Goal: Task Accomplishment & Management: Use online tool/utility

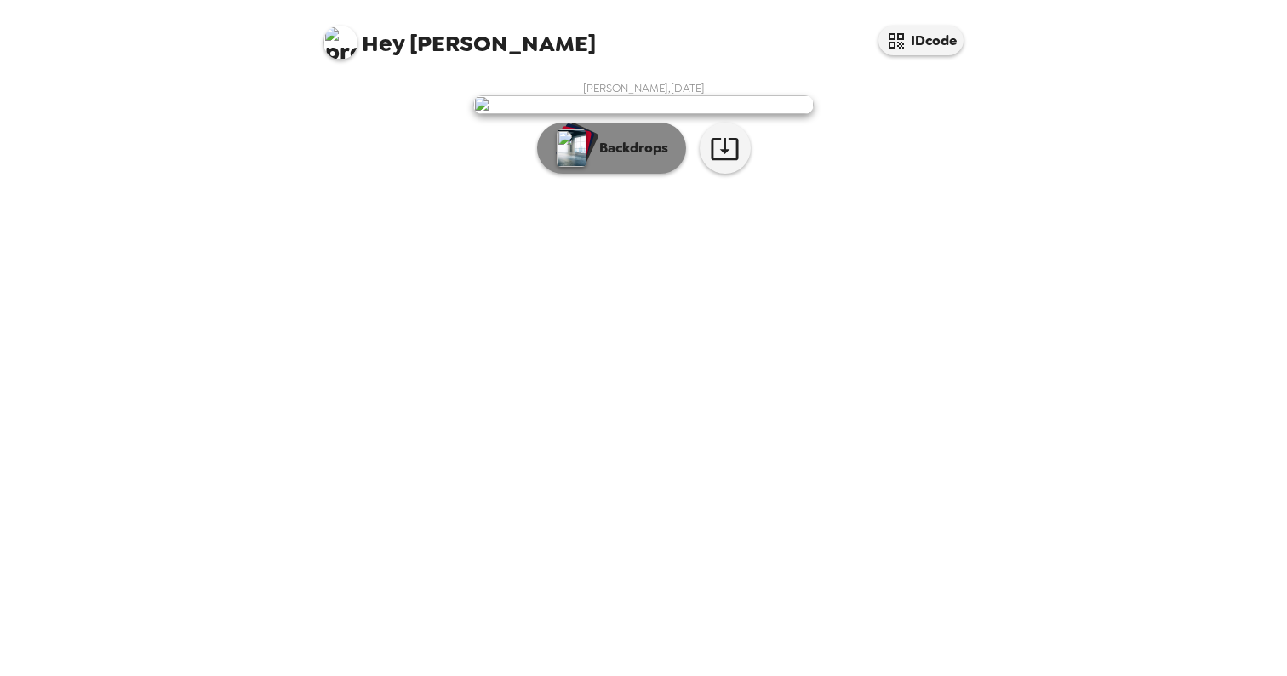
click at [639, 174] on button "Backdrops" at bounding box center [611, 148] width 149 height 51
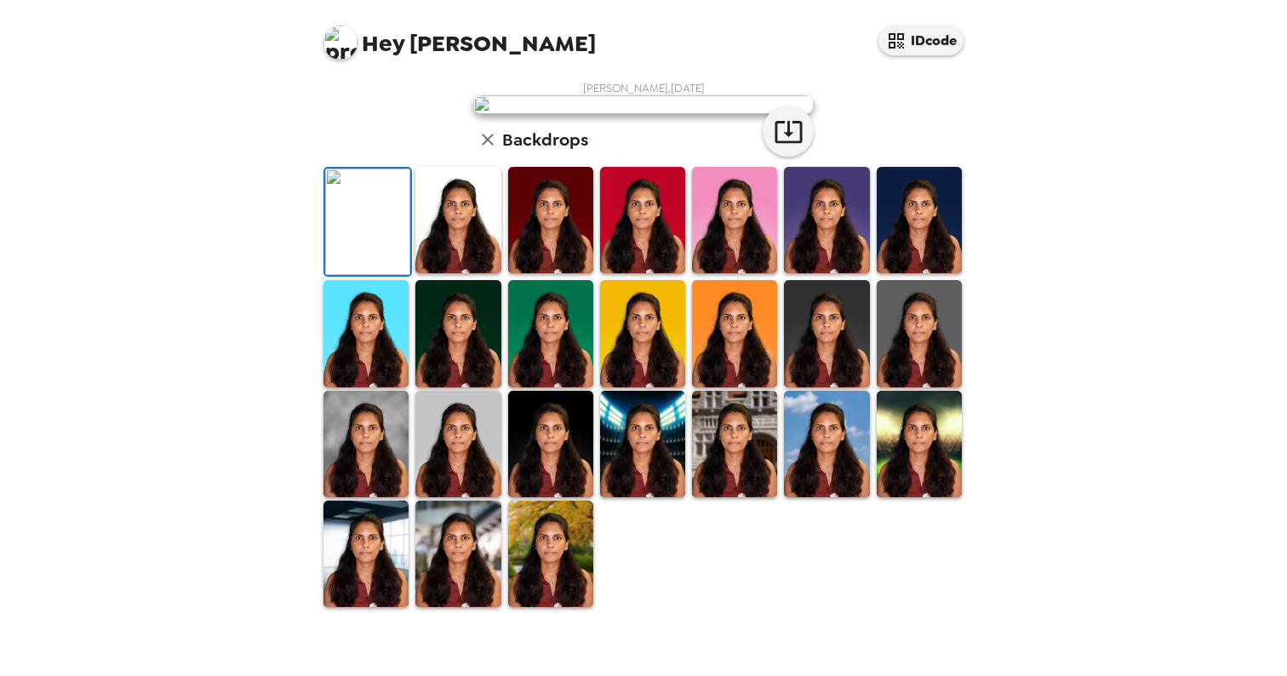
scroll to position [152, 0]
click at [463, 273] on img at bounding box center [457, 220] width 85 height 106
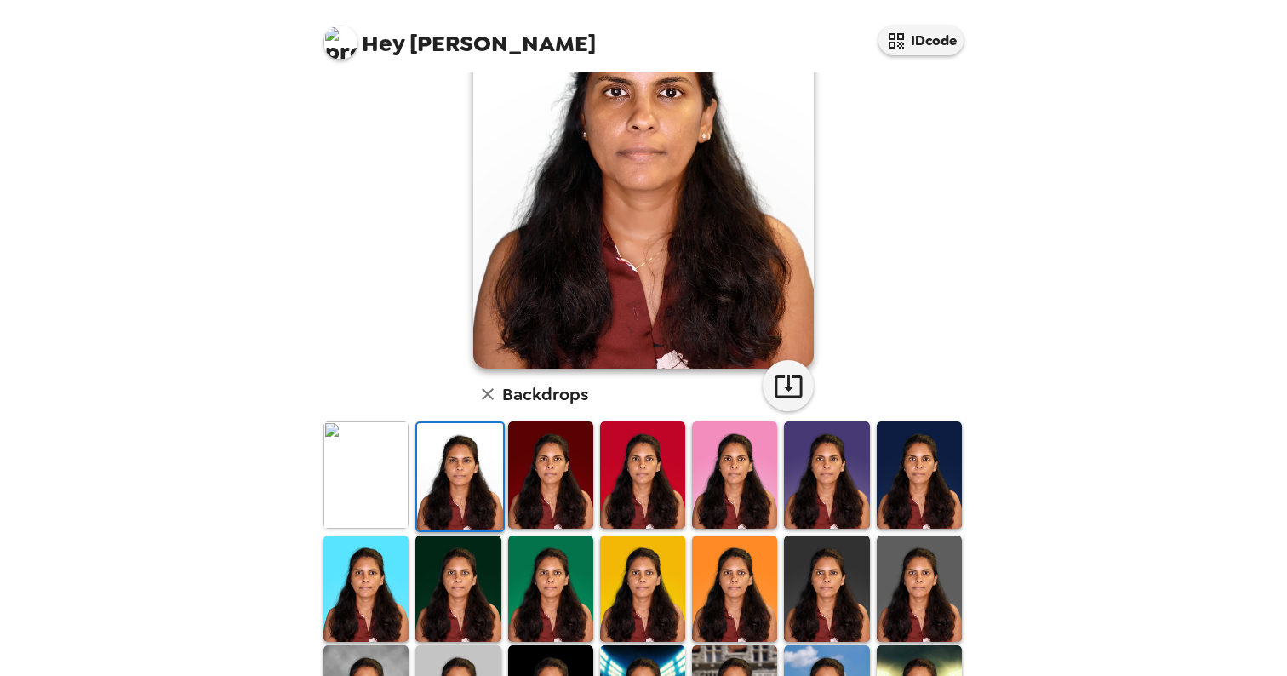
click at [547, 485] on img at bounding box center [550, 474] width 85 height 106
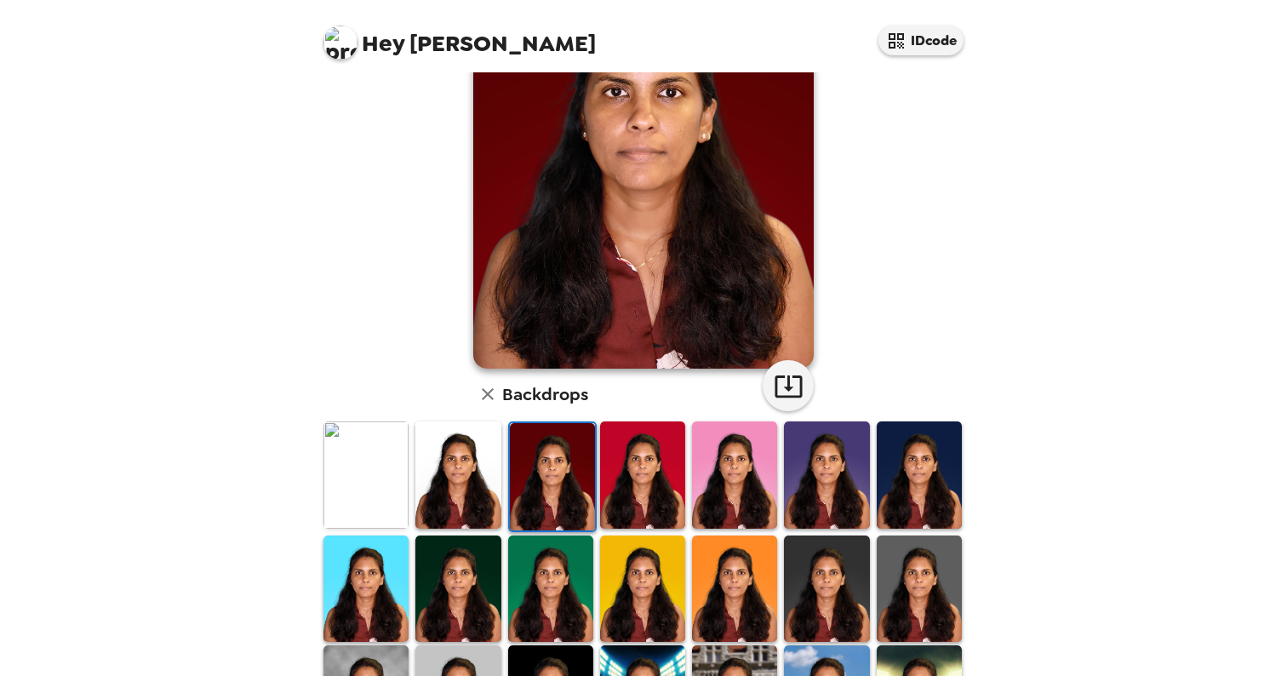
click at [657, 501] on img at bounding box center [642, 474] width 85 height 106
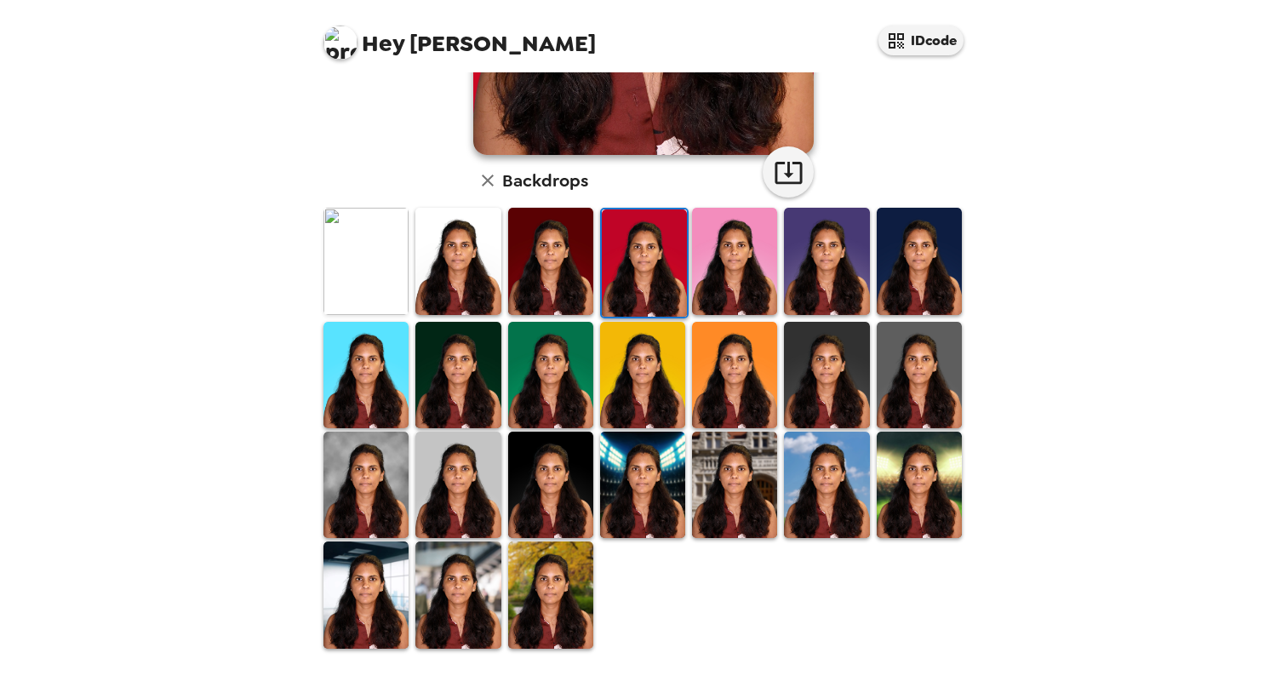
click at [657, 501] on img at bounding box center [642, 485] width 85 height 106
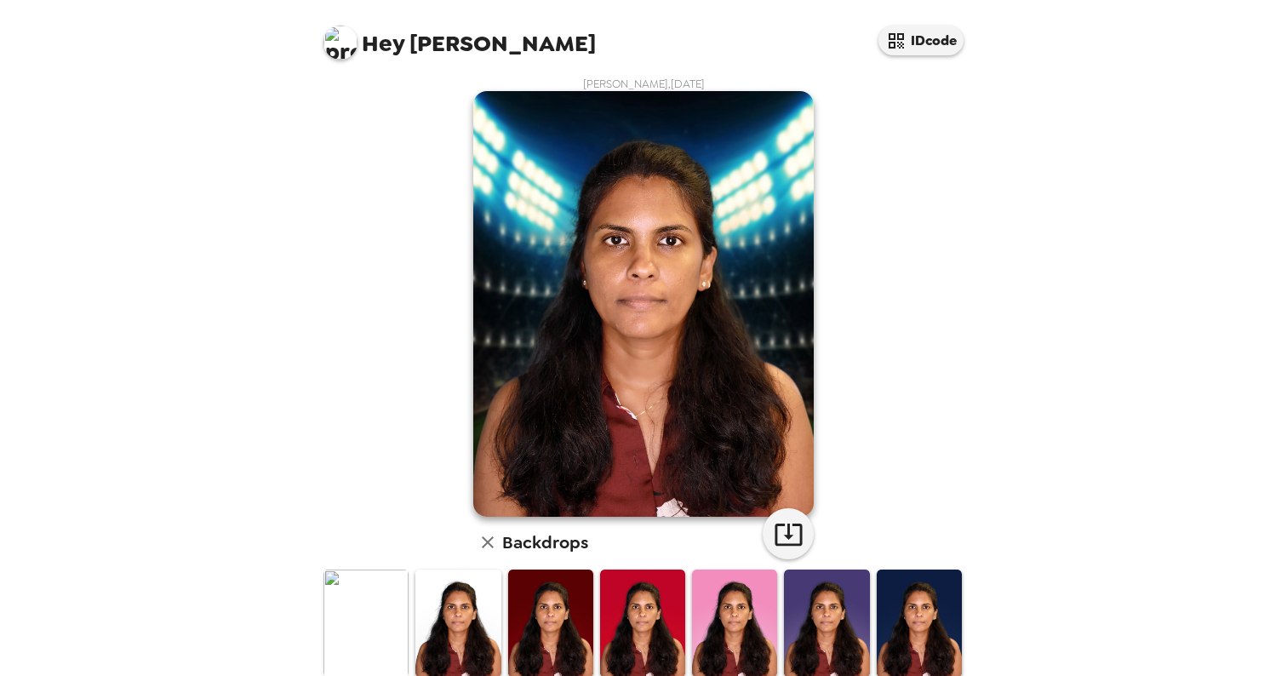
scroll to position [0, 0]
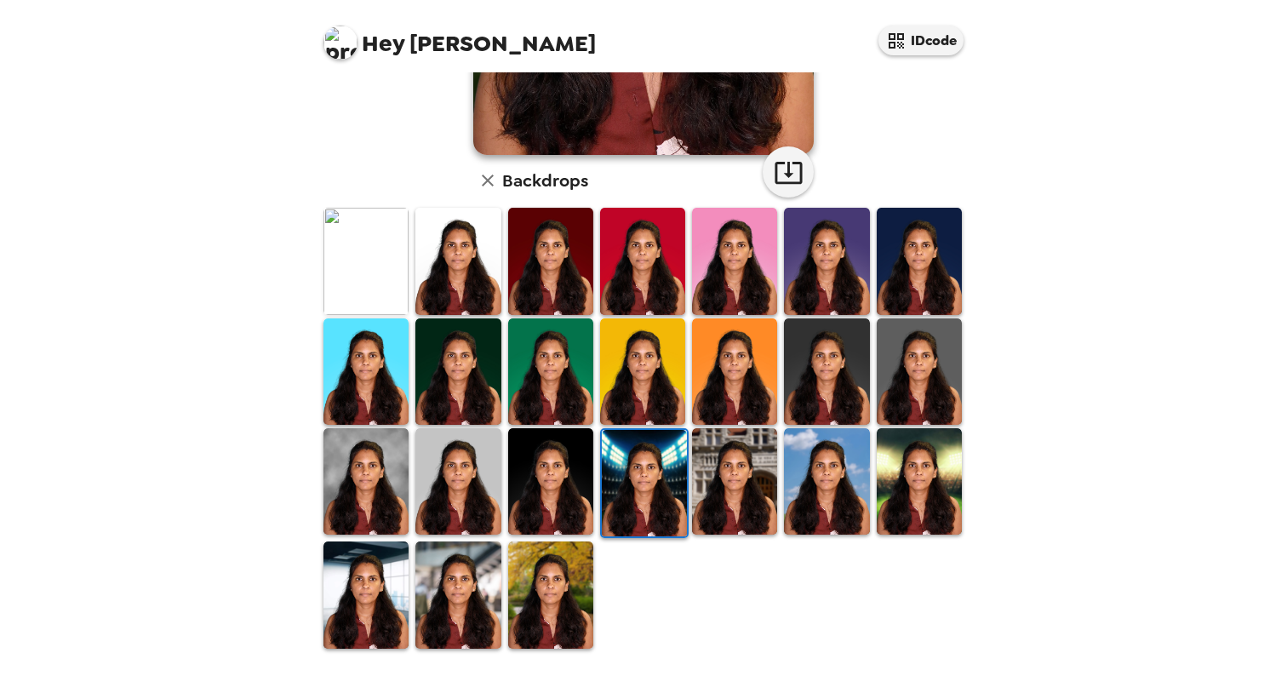
click at [728, 489] on img at bounding box center [734, 481] width 85 height 106
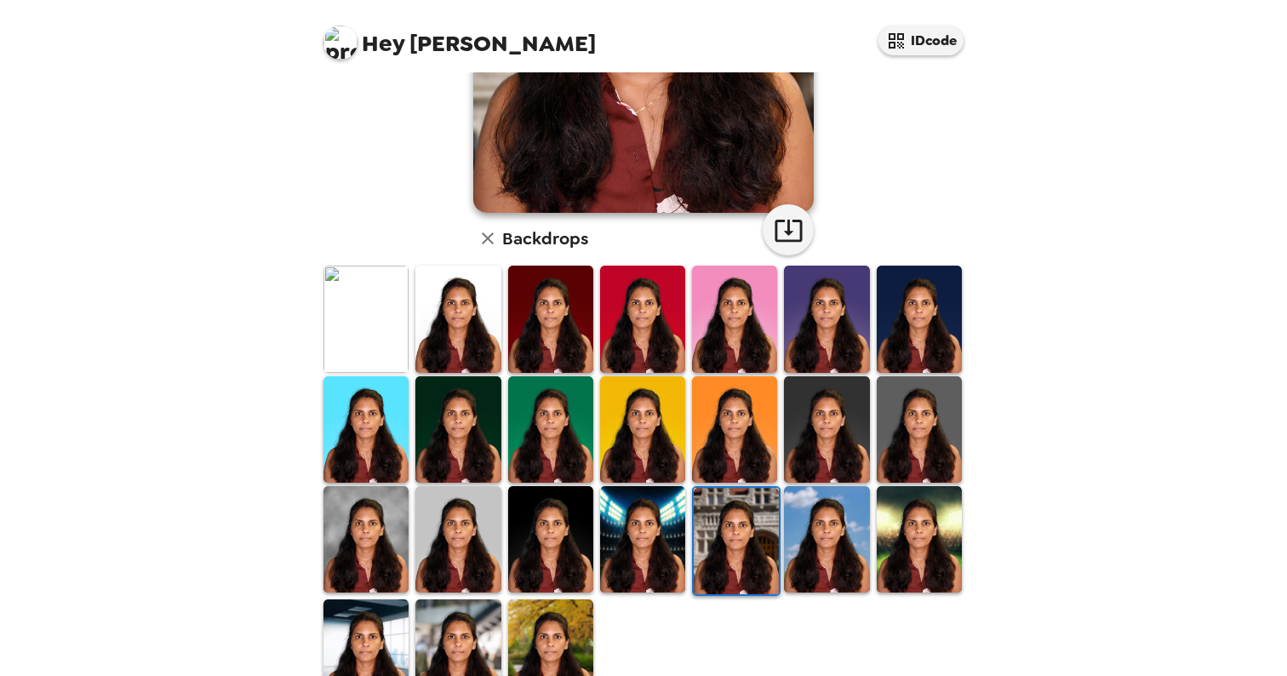
scroll to position [366, 0]
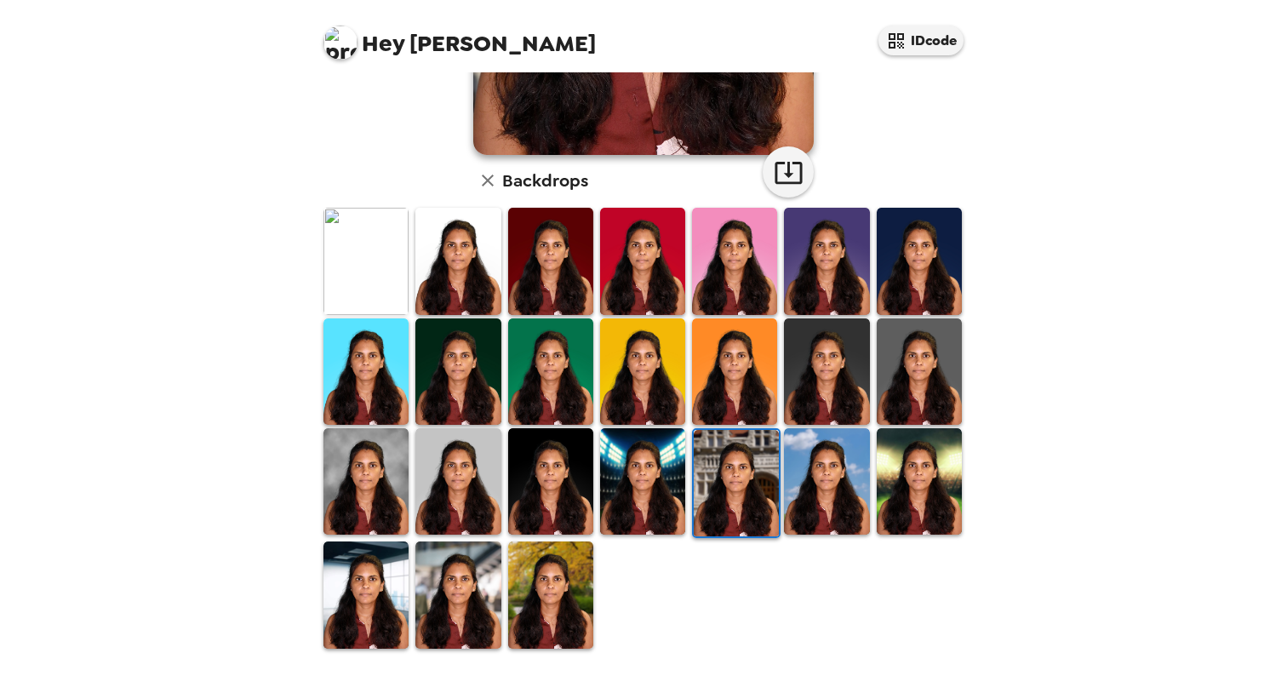
click at [806, 445] on img at bounding box center [826, 481] width 85 height 106
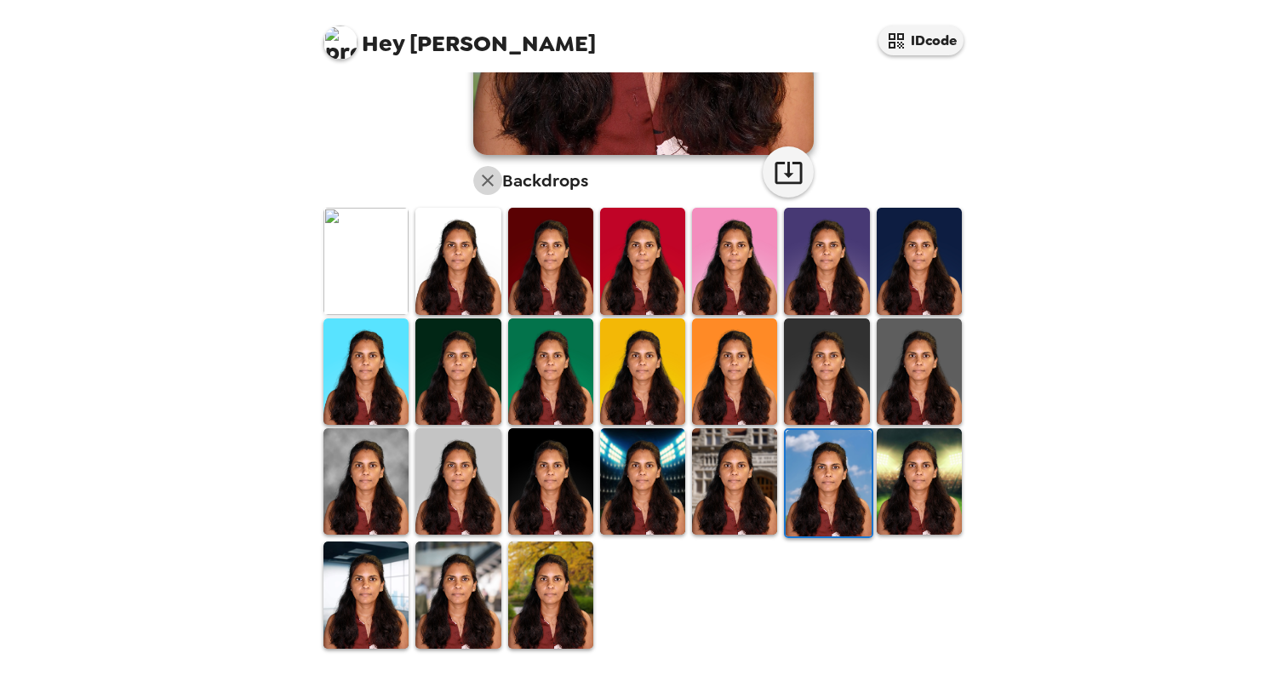
click at [482, 175] on icon "button" at bounding box center [488, 180] width 20 height 20
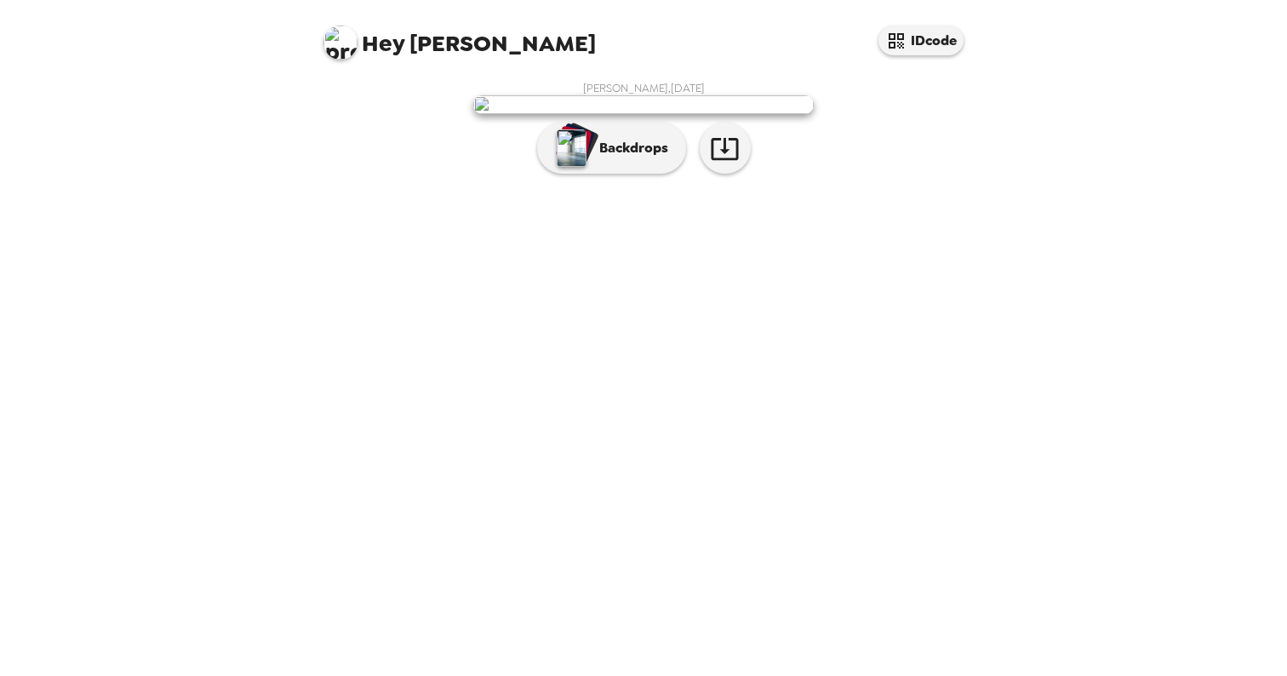
click at [639, 114] on img at bounding box center [643, 104] width 341 height 19
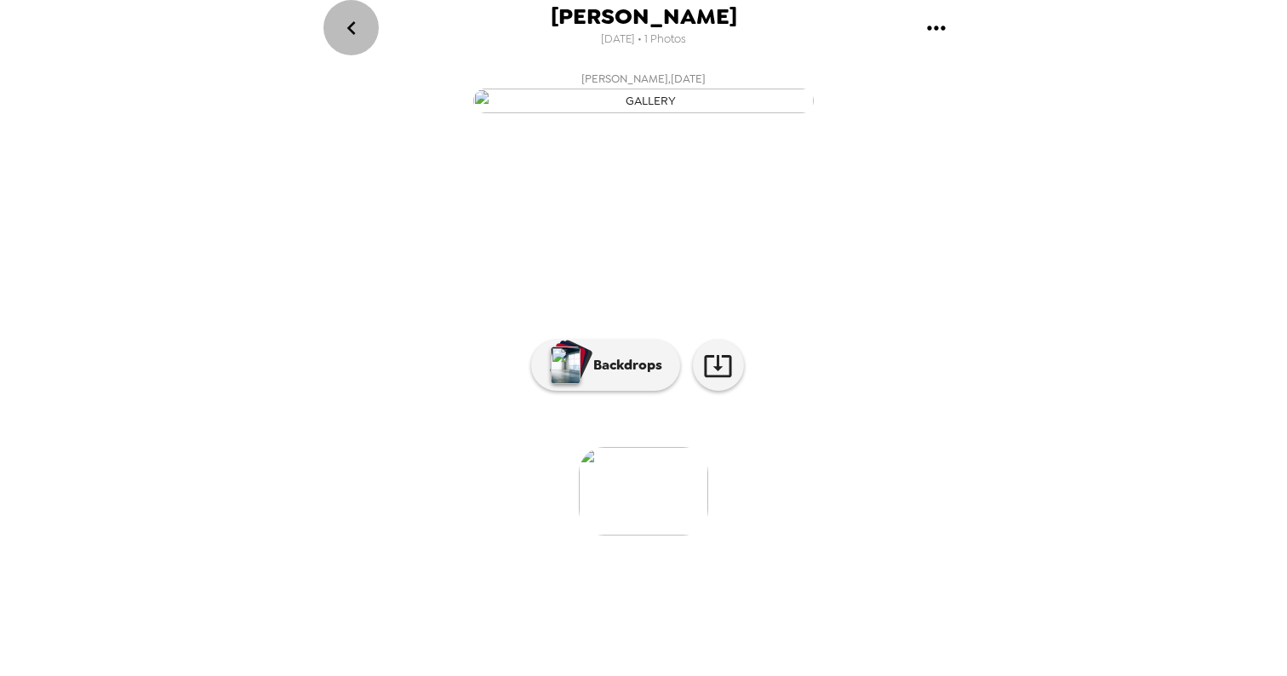
click at [352, 24] on icon "go back" at bounding box center [351, 28] width 9 height 14
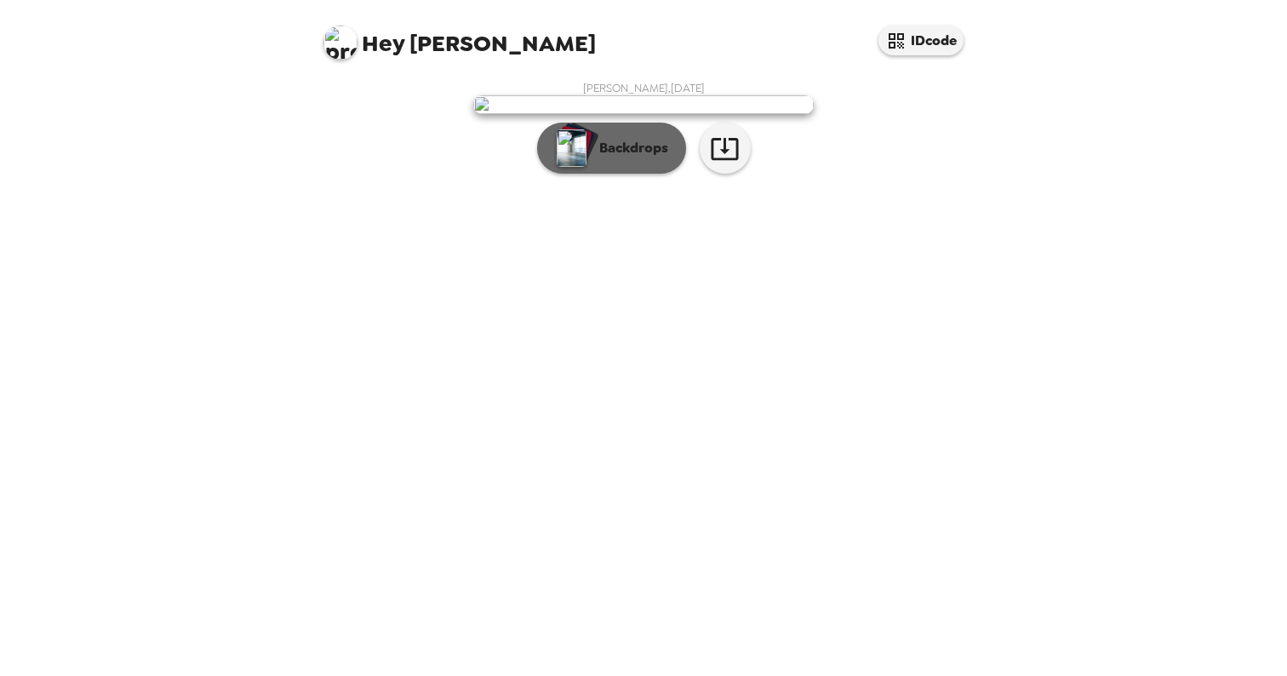
click at [604, 174] on button "Backdrops" at bounding box center [611, 148] width 149 height 51
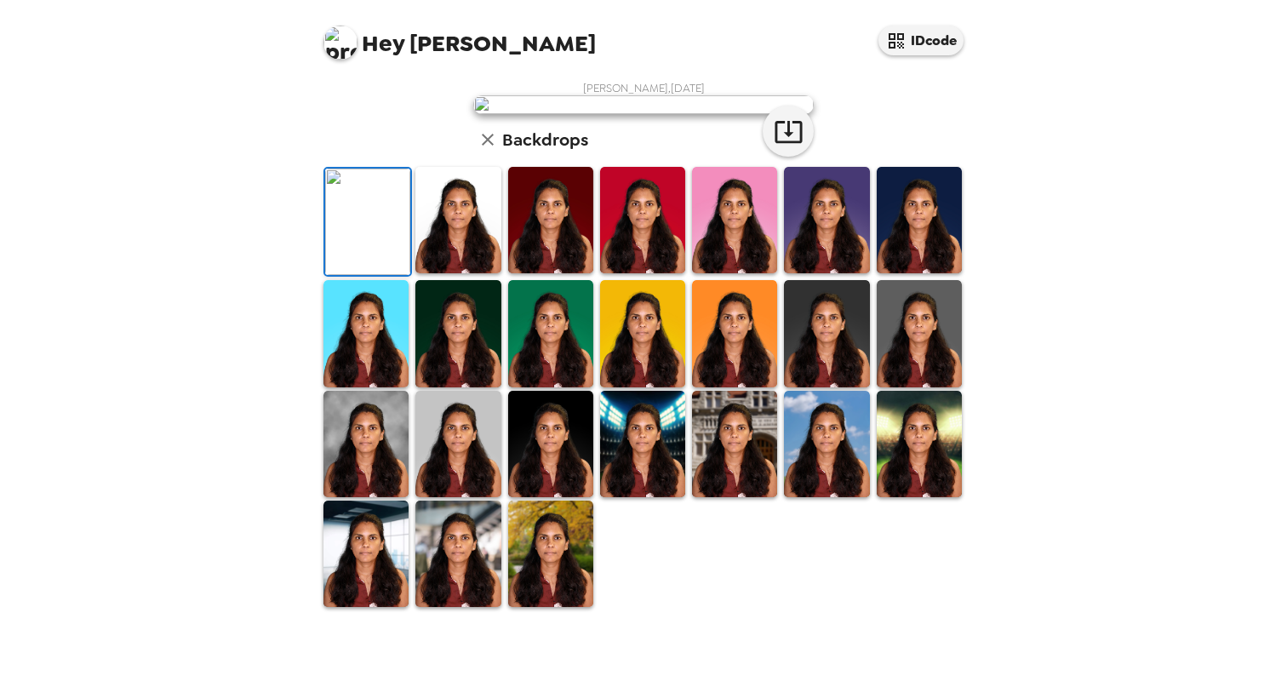
scroll to position [367, 0]
click at [545, 617] on div "[PERSON_NAME] , [DATE] Backdrops" at bounding box center [643, 344] width 681 height 545
click at [561, 587] on img at bounding box center [550, 554] width 85 height 106
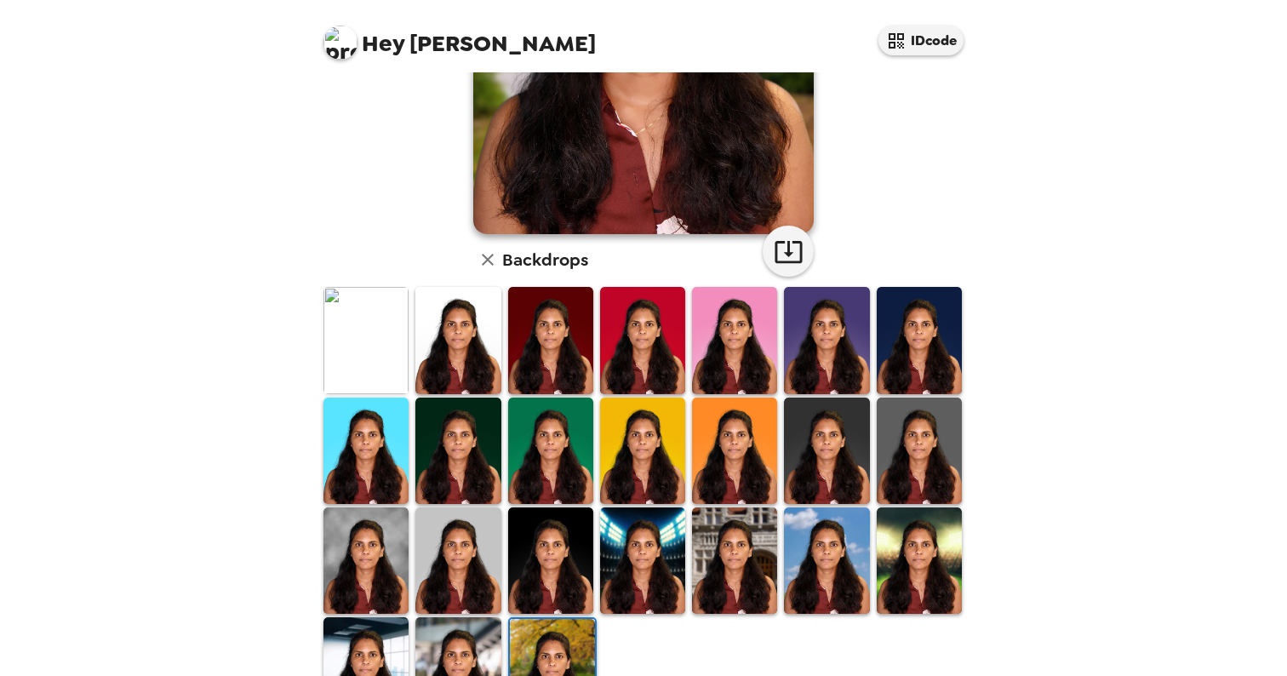
scroll to position [311, 0]
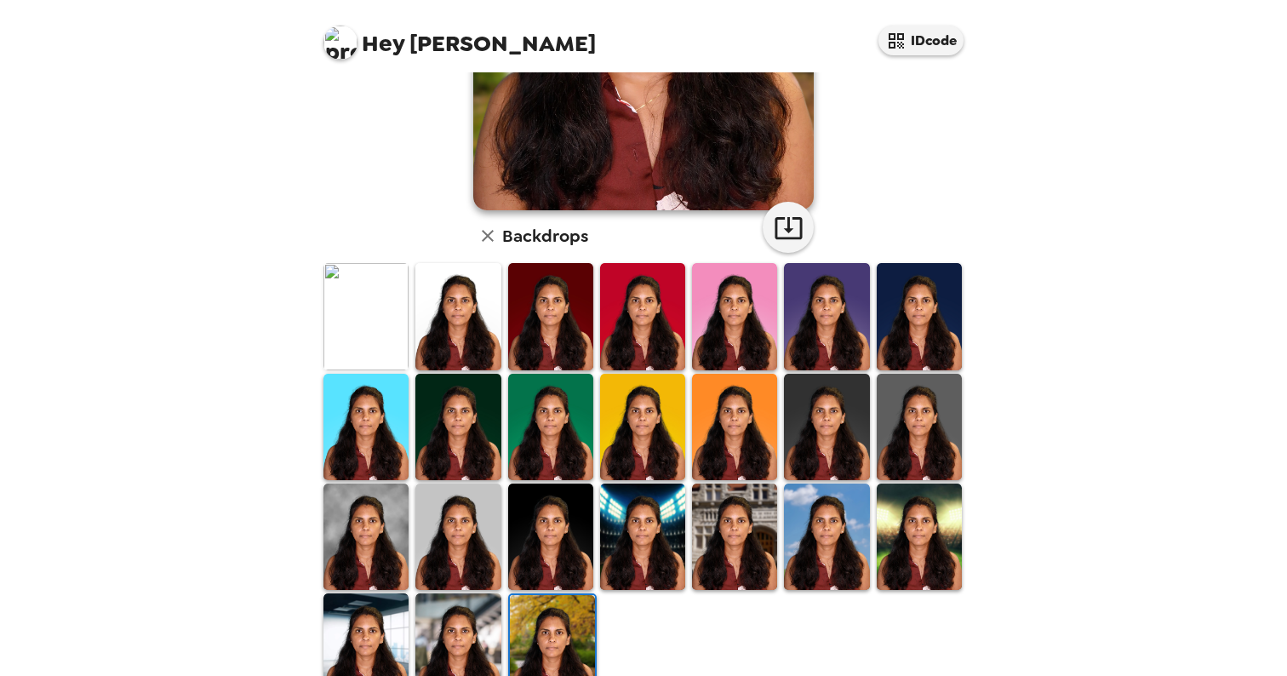
click at [461, 618] on img at bounding box center [457, 646] width 85 height 106
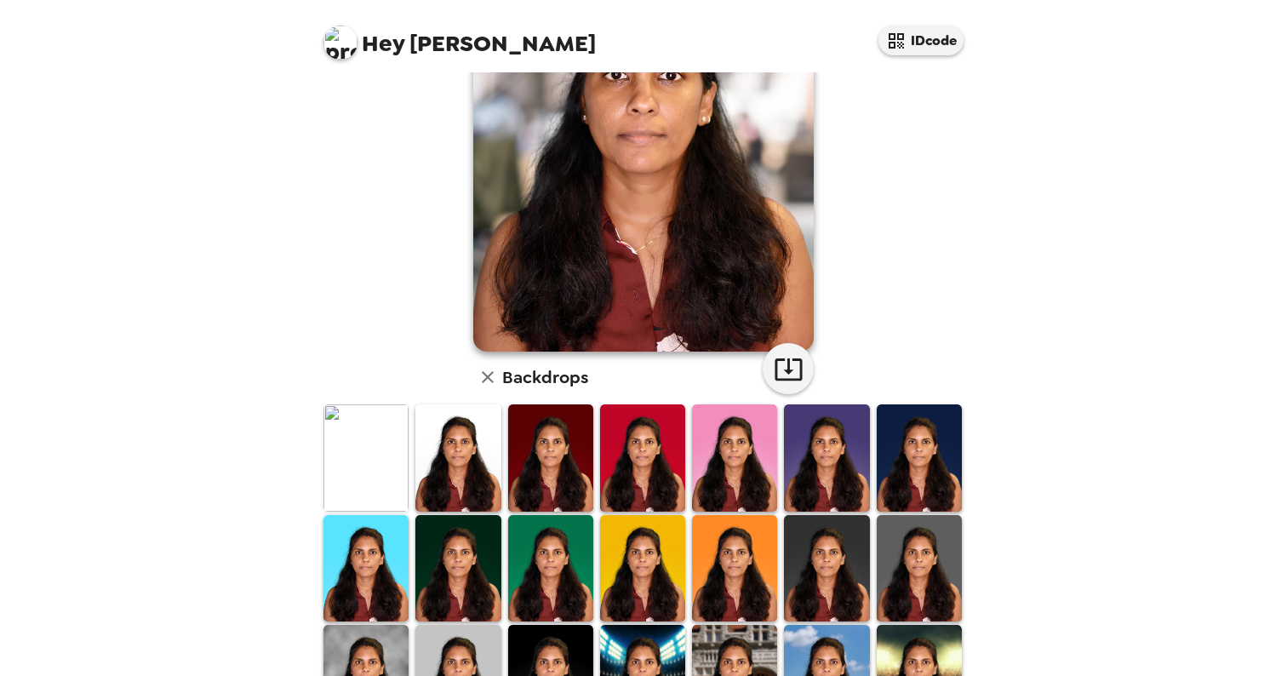
scroll to position [0, 0]
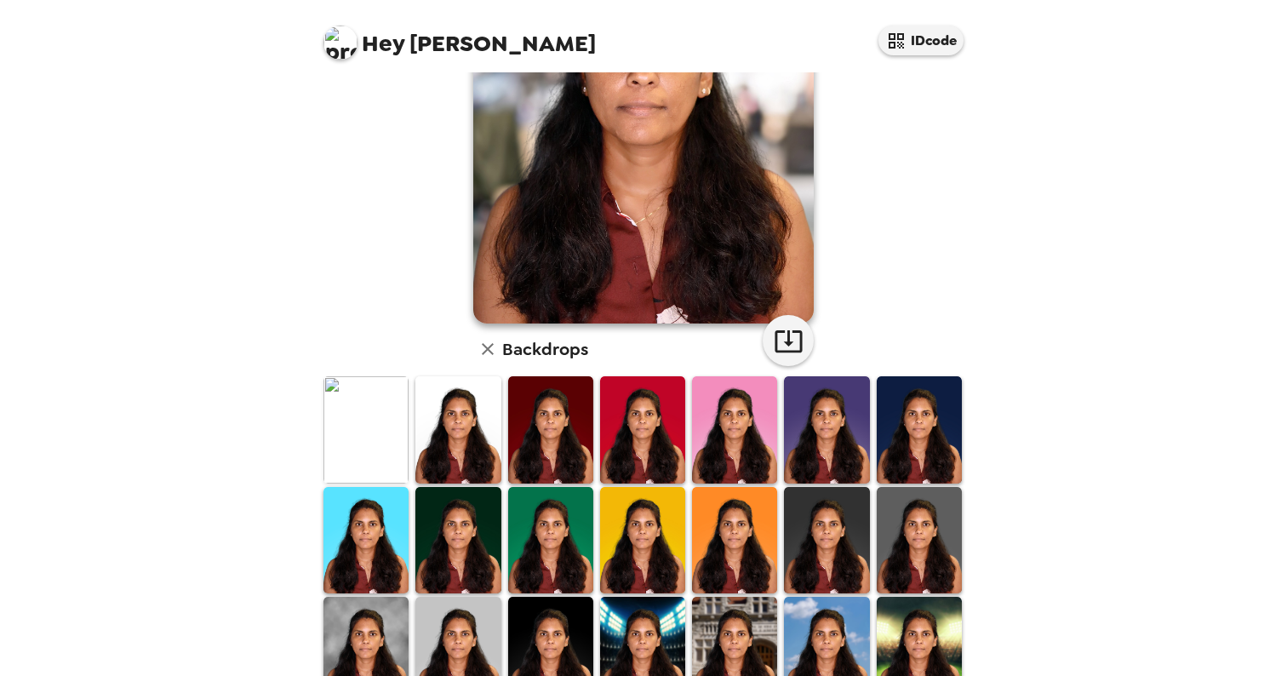
scroll to position [366, 0]
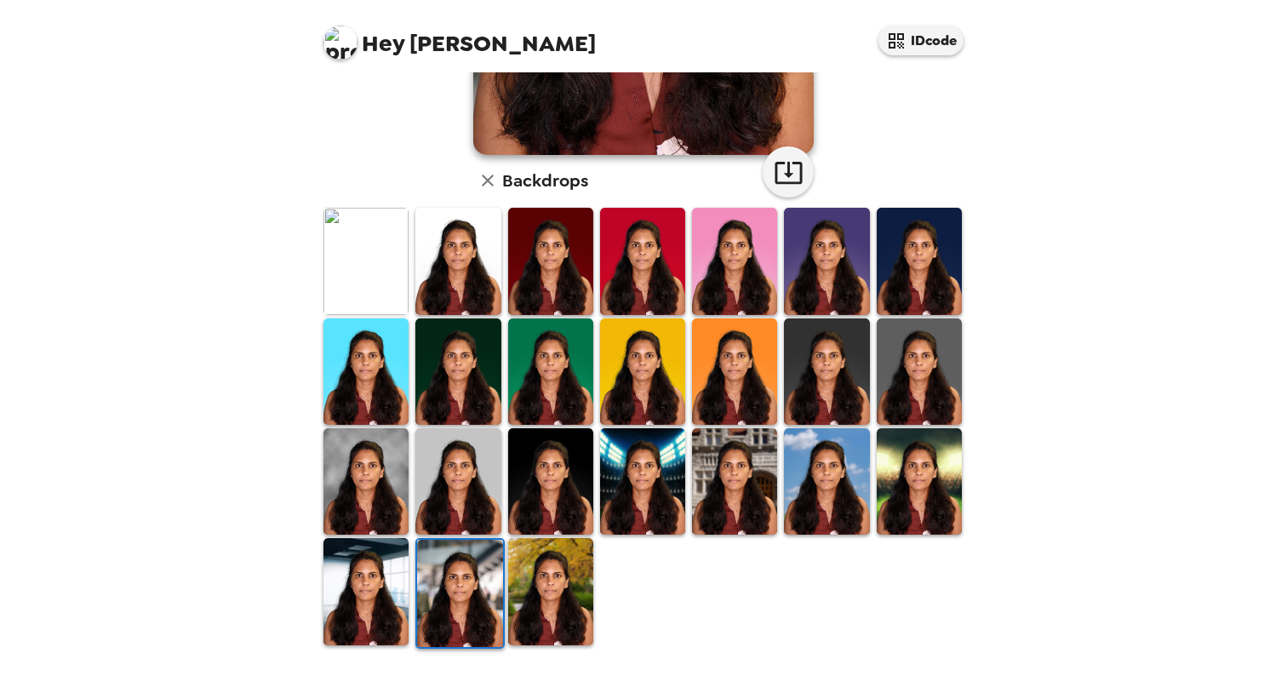
click at [369, 583] on img at bounding box center [366, 591] width 85 height 106
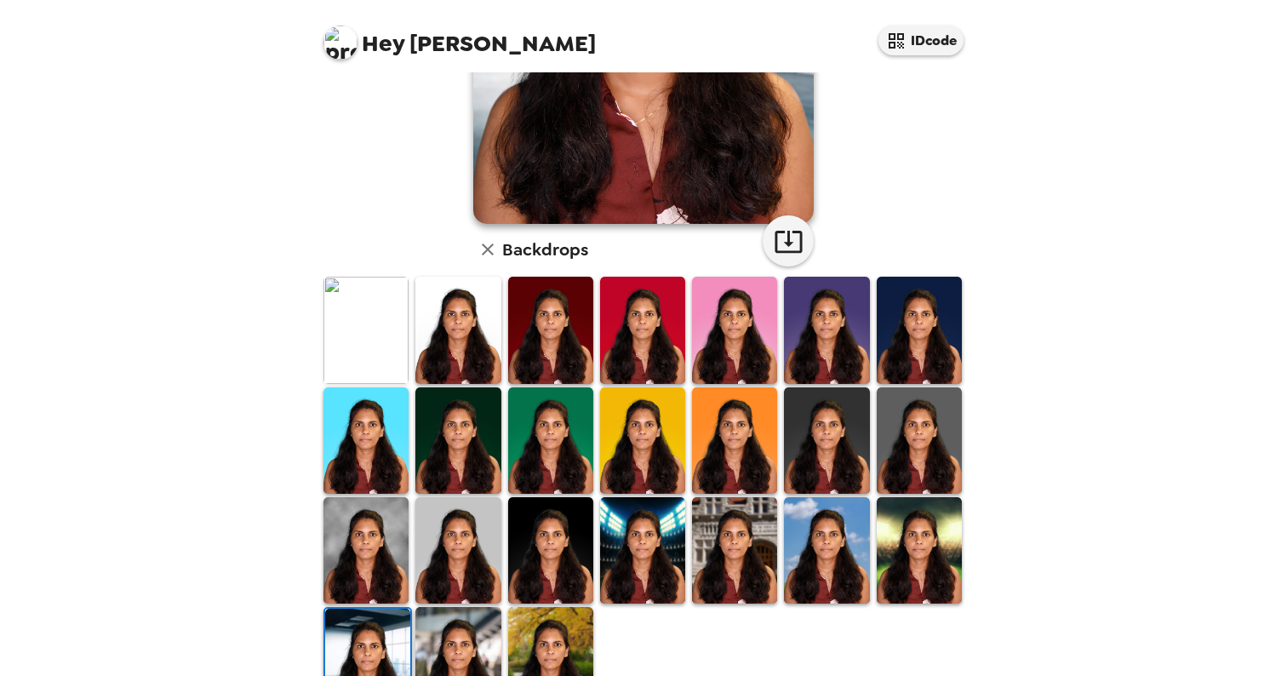
scroll to position [295, 0]
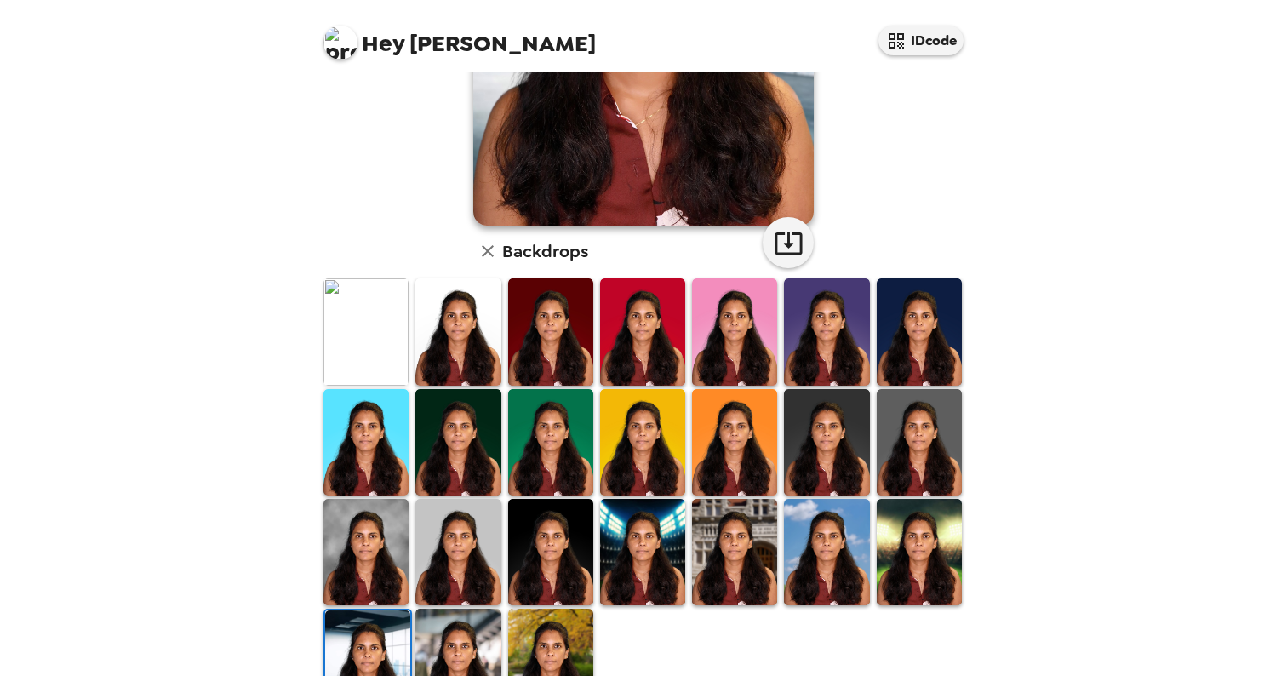
click at [375, 562] on img at bounding box center [366, 552] width 85 height 106
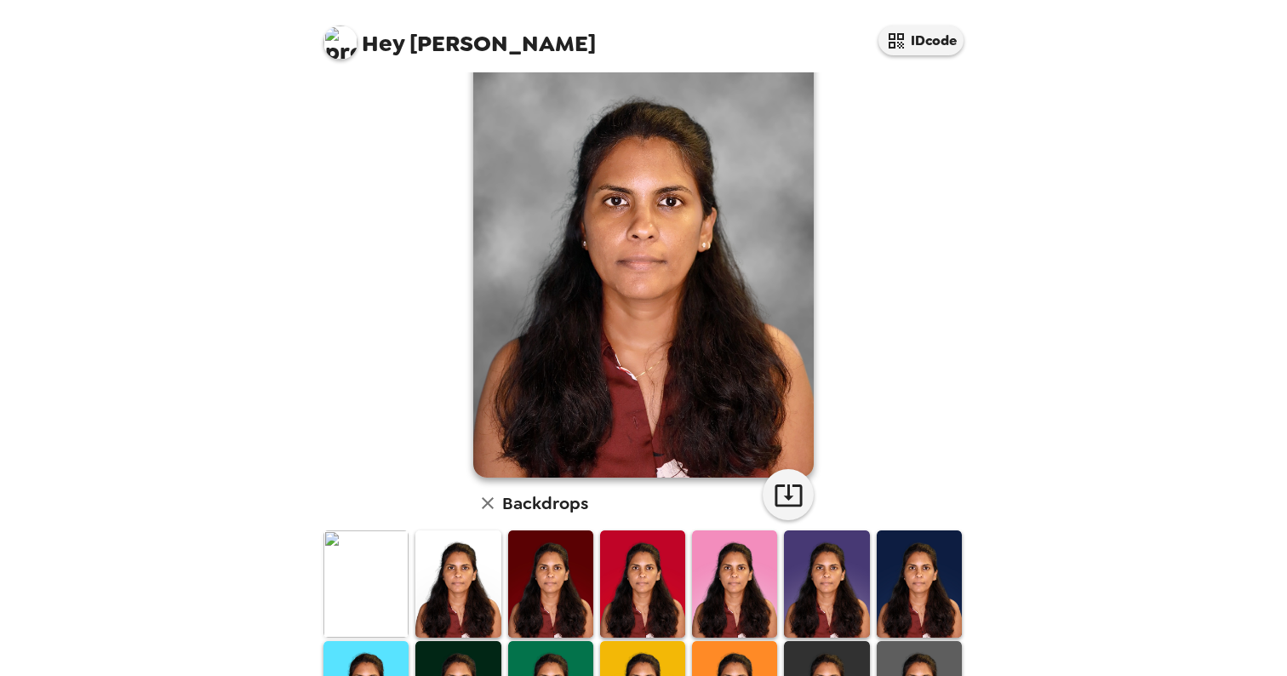
scroll to position [0, 0]
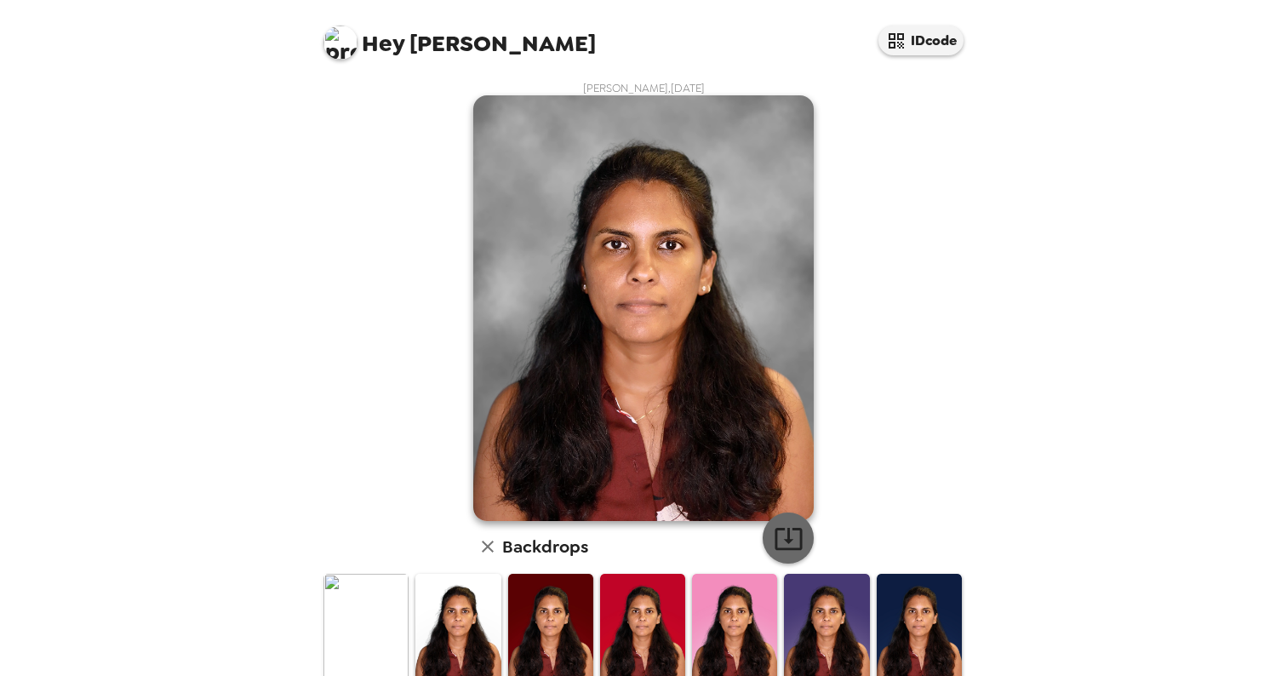
click at [803, 538] on button "button" at bounding box center [788, 538] width 51 height 51
click at [484, 652] on img at bounding box center [457, 627] width 85 height 106
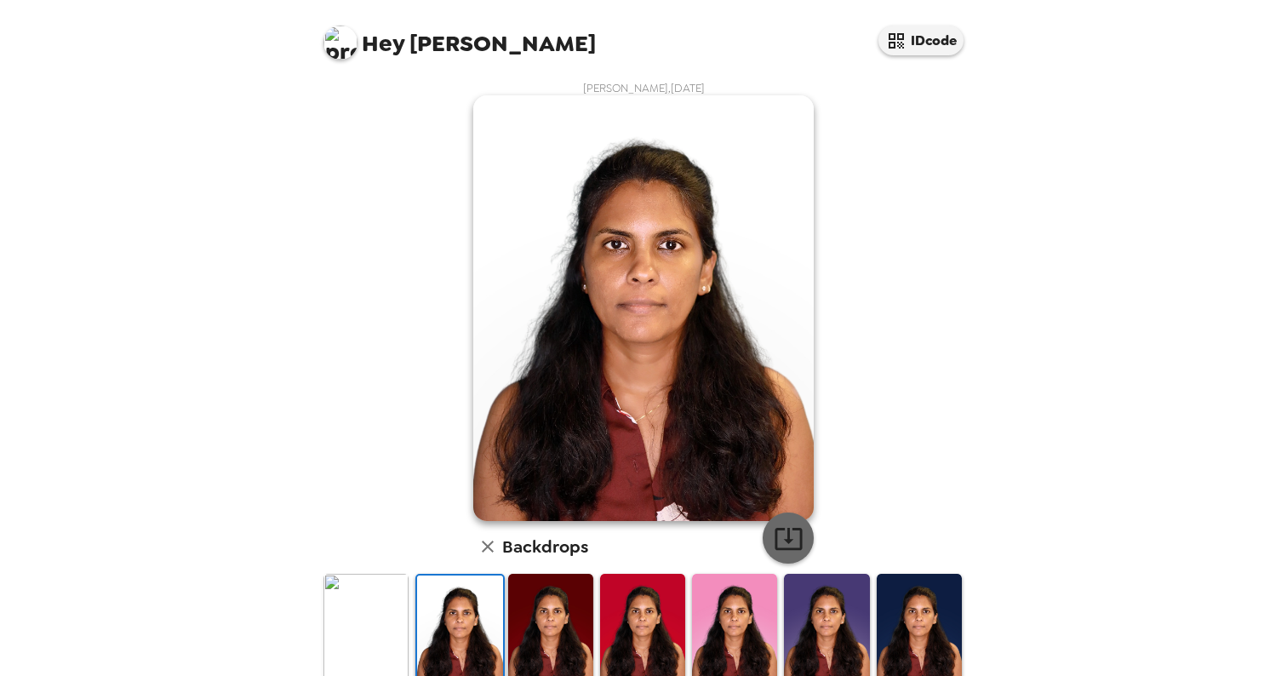
click at [782, 536] on icon "button" at bounding box center [789, 539] width 30 height 30
click at [960, 512] on div "[PERSON_NAME] , [DATE] Backdrops" at bounding box center [643, 549] width 647 height 936
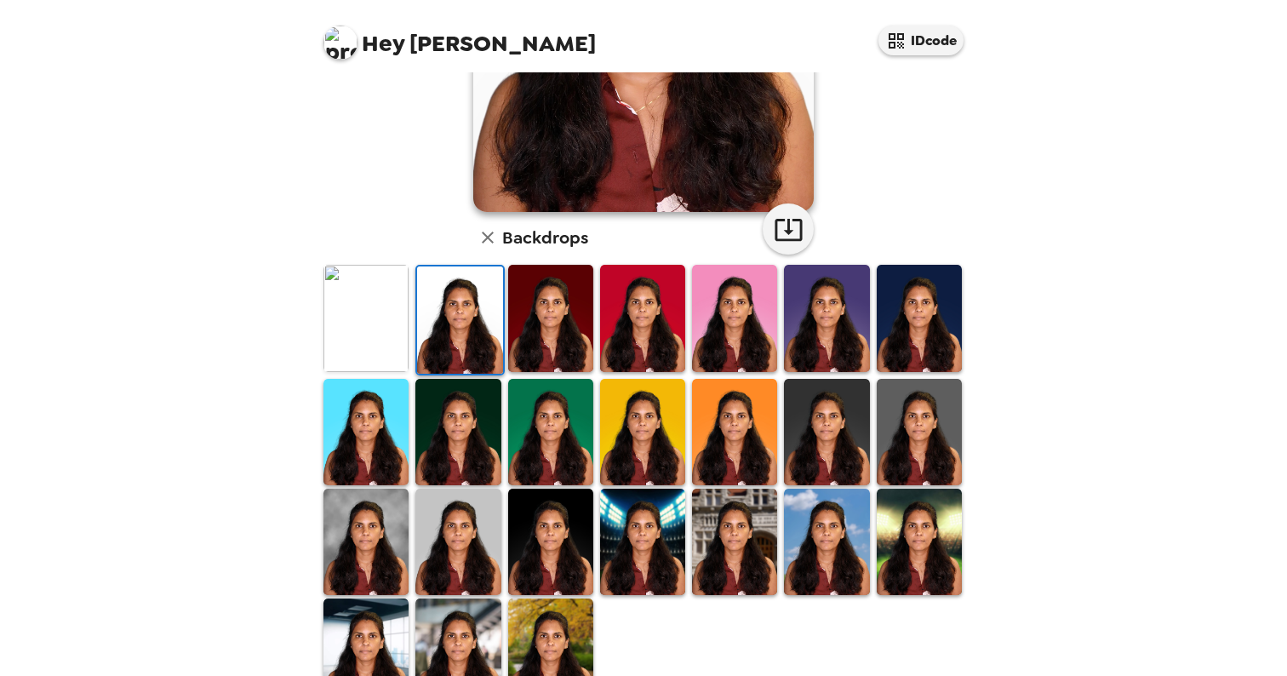
scroll to position [366, 0]
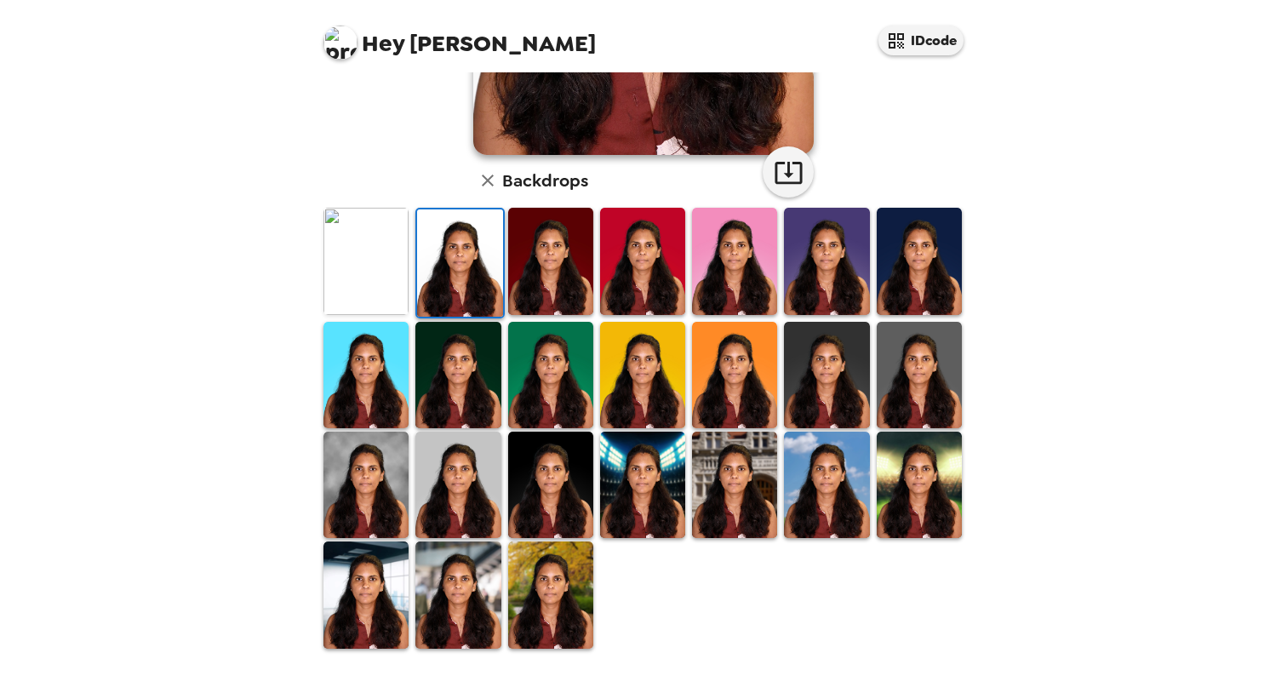
click at [730, 380] on img at bounding box center [734, 375] width 85 height 106
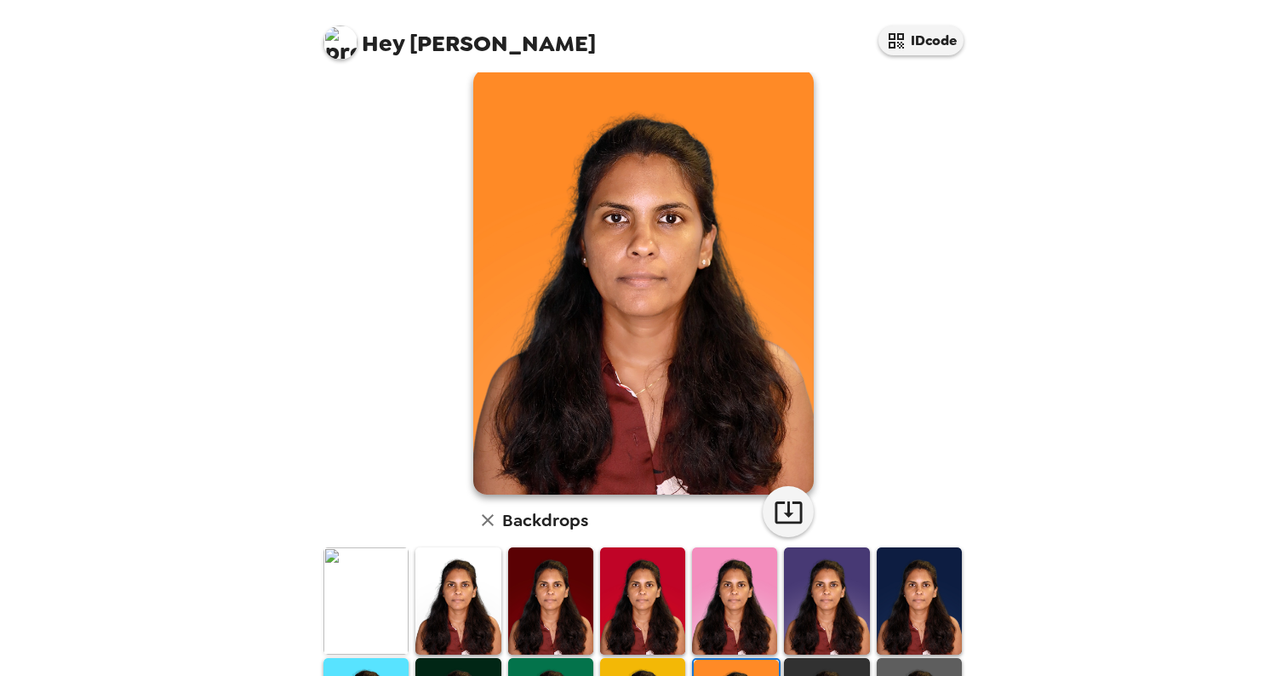
scroll to position [0, 0]
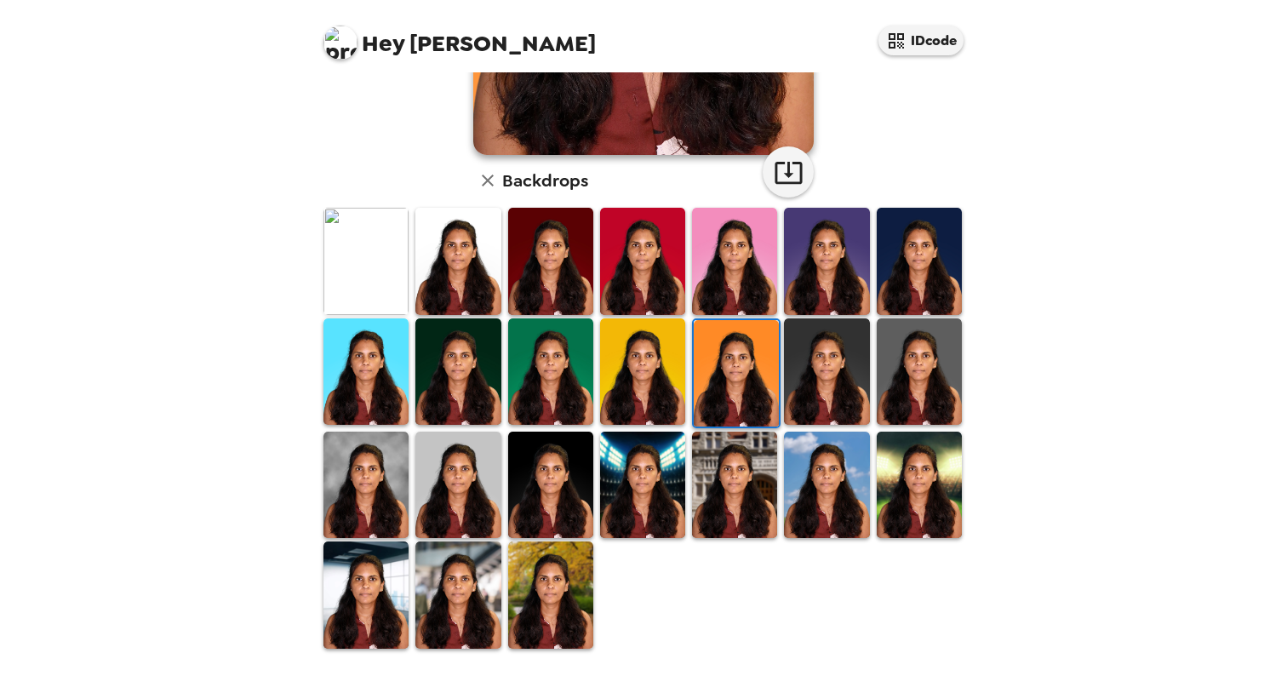
click at [816, 396] on img at bounding box center [826, 371] width 85 height 106
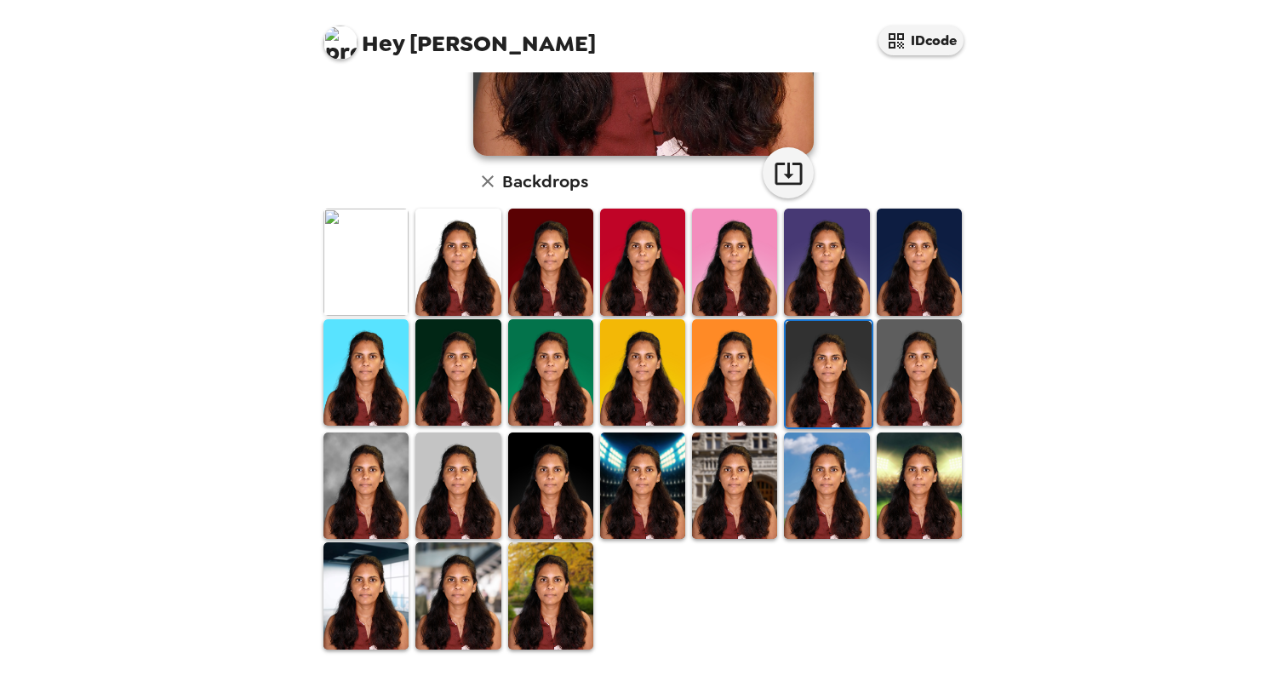
scroll to position [366, 0]
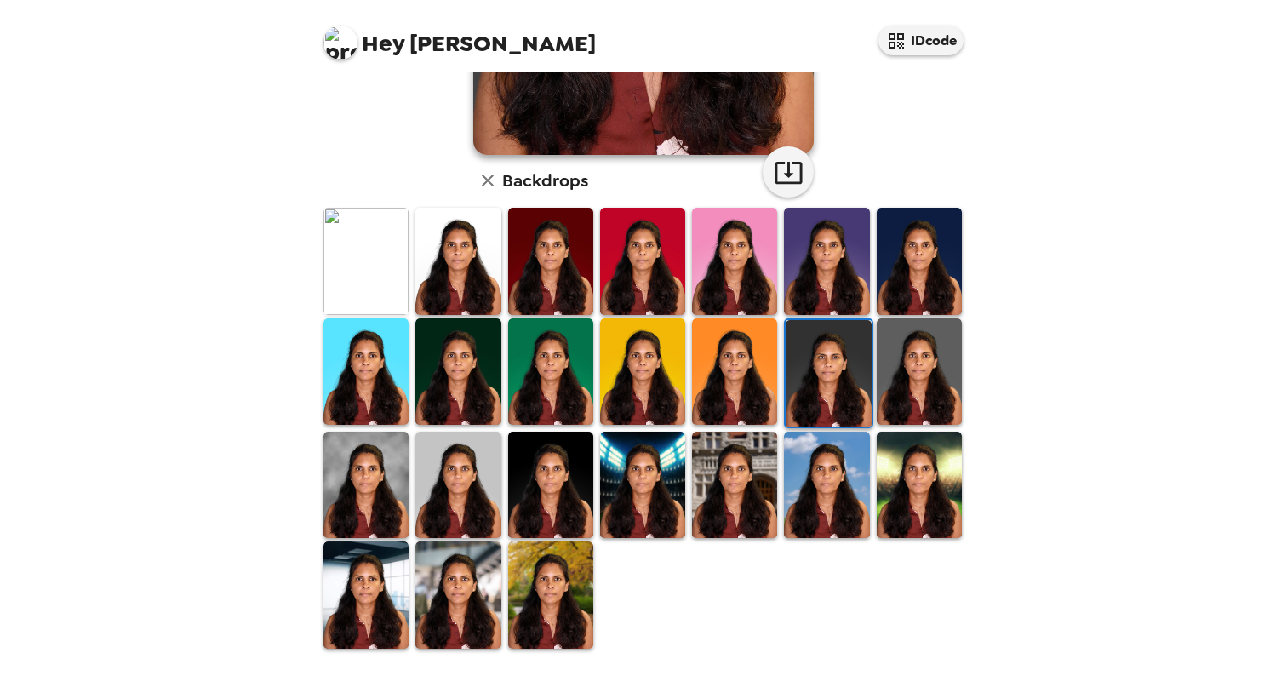
click at [375, 499] on img at bounding box center [366, 485] width 85 height 106
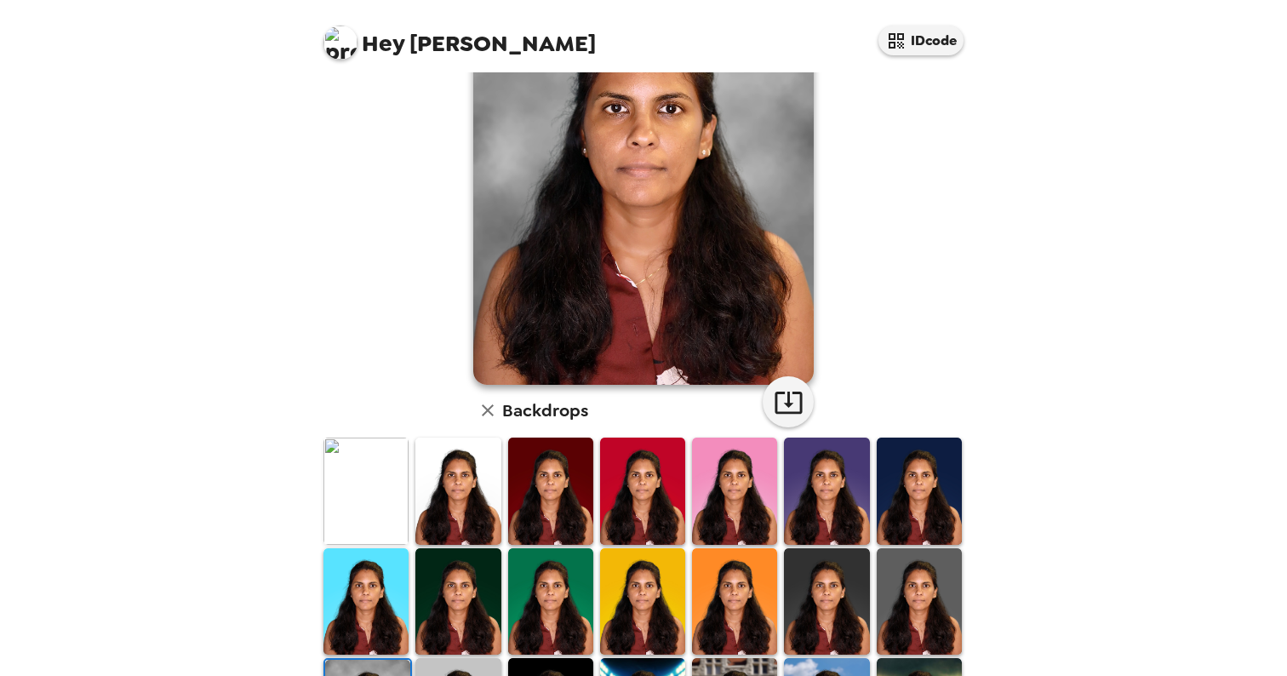
scroll to position [138, 0]
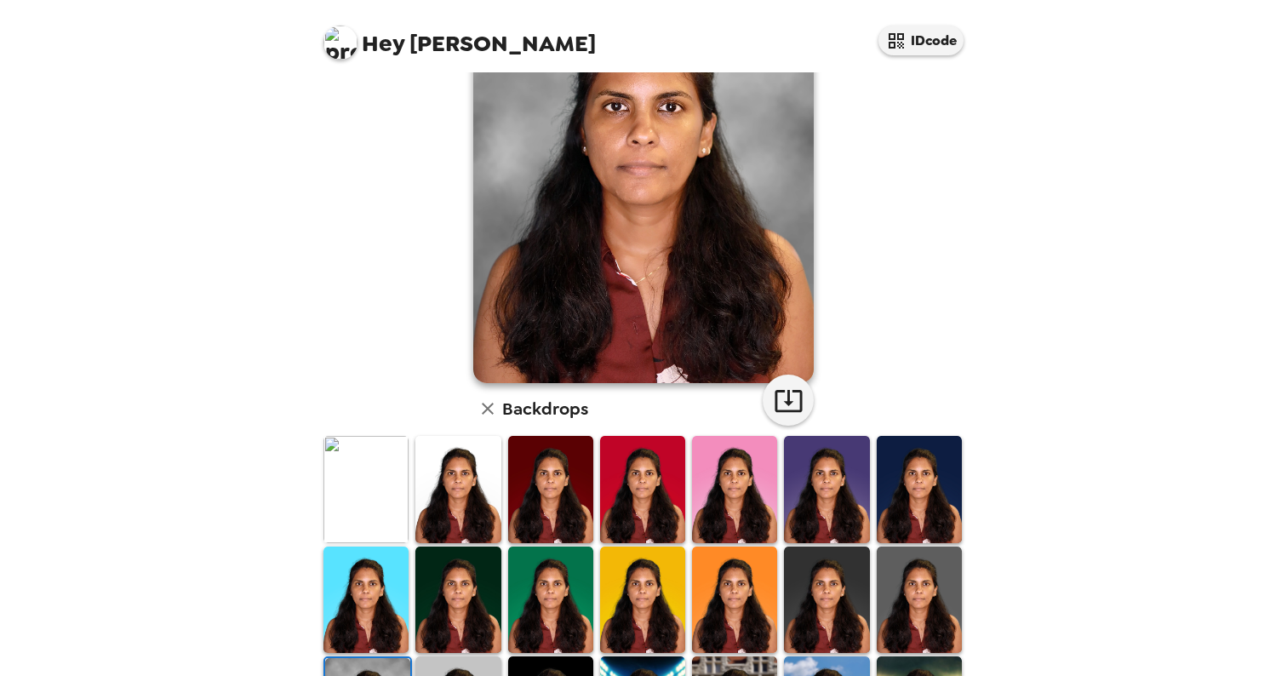
click at [906, 487] on img at bounding box center [919, 489] width 85 height 106
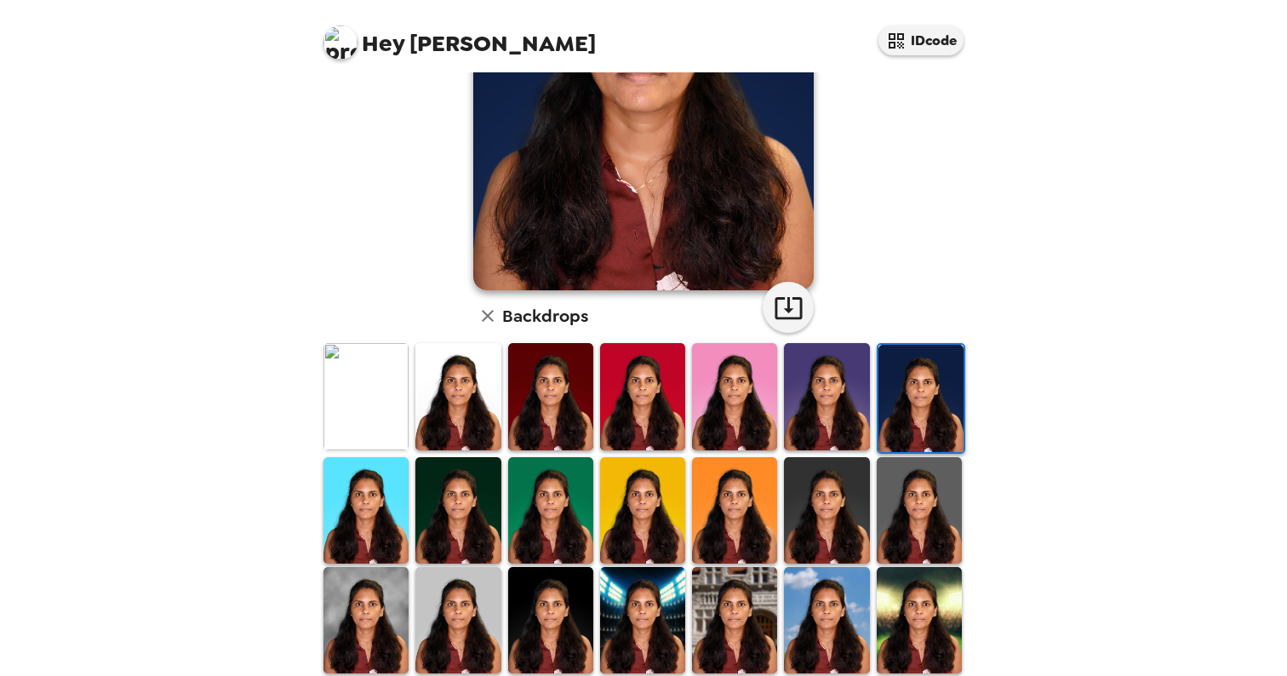
scroll to position [232, 0]
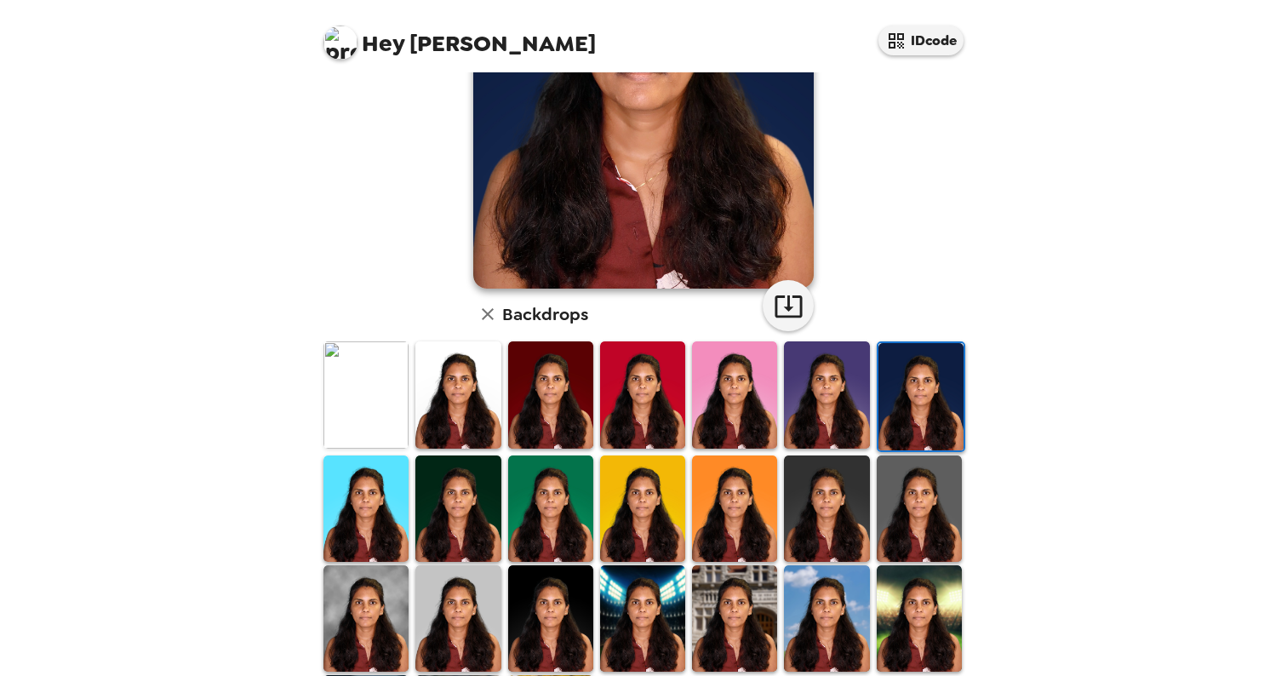
click at [908, 622] on img at bounding box center [919, 618] width 85 height 106
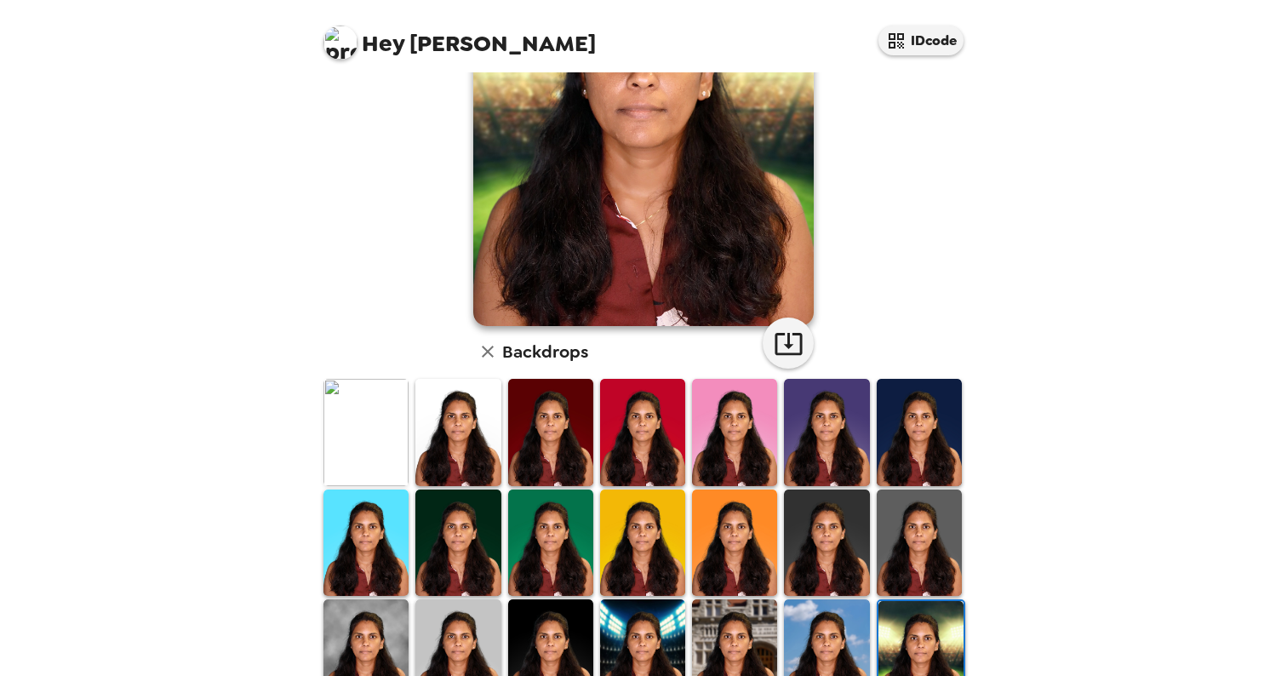
scroll to position [196, 0]
click at [362, 440] on img at bounding box center [366, 431] width 85 height 106
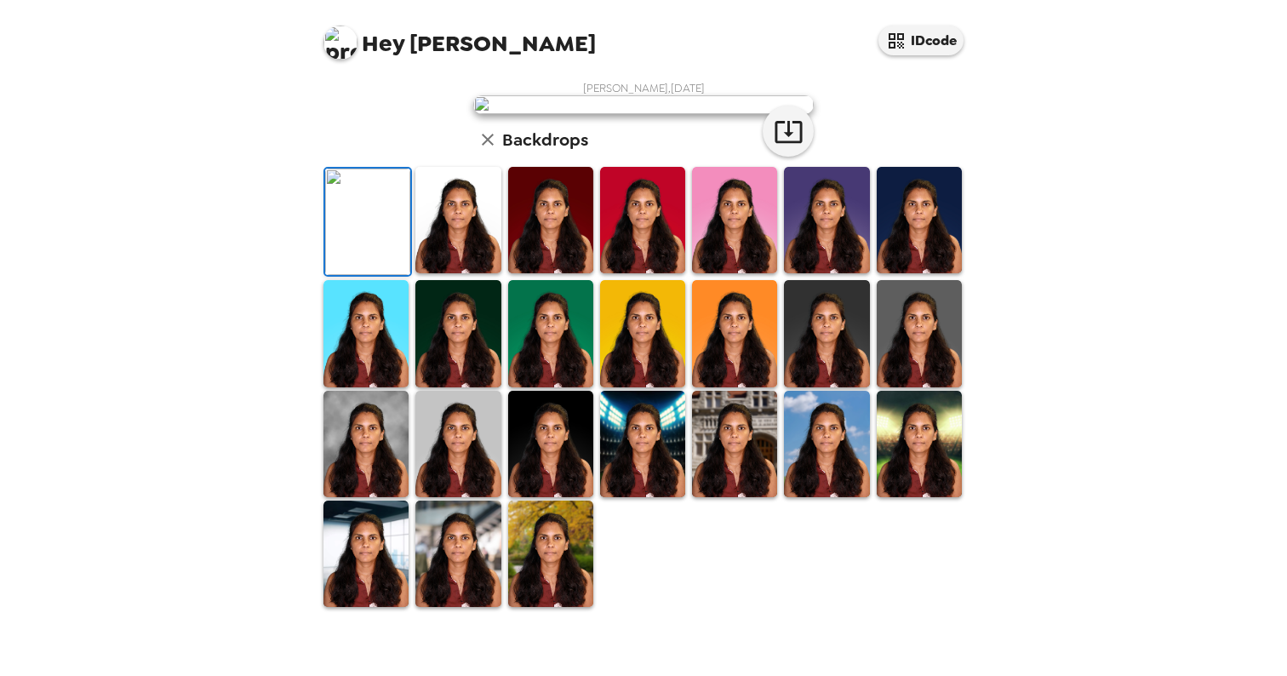
scroll to position [111, 0]
click at [804, 157] on button "button" at bounding box center [788, 131] width 51 height 51
click at [563, 484] on img at bounding box center [550, 444] width 85 height 106
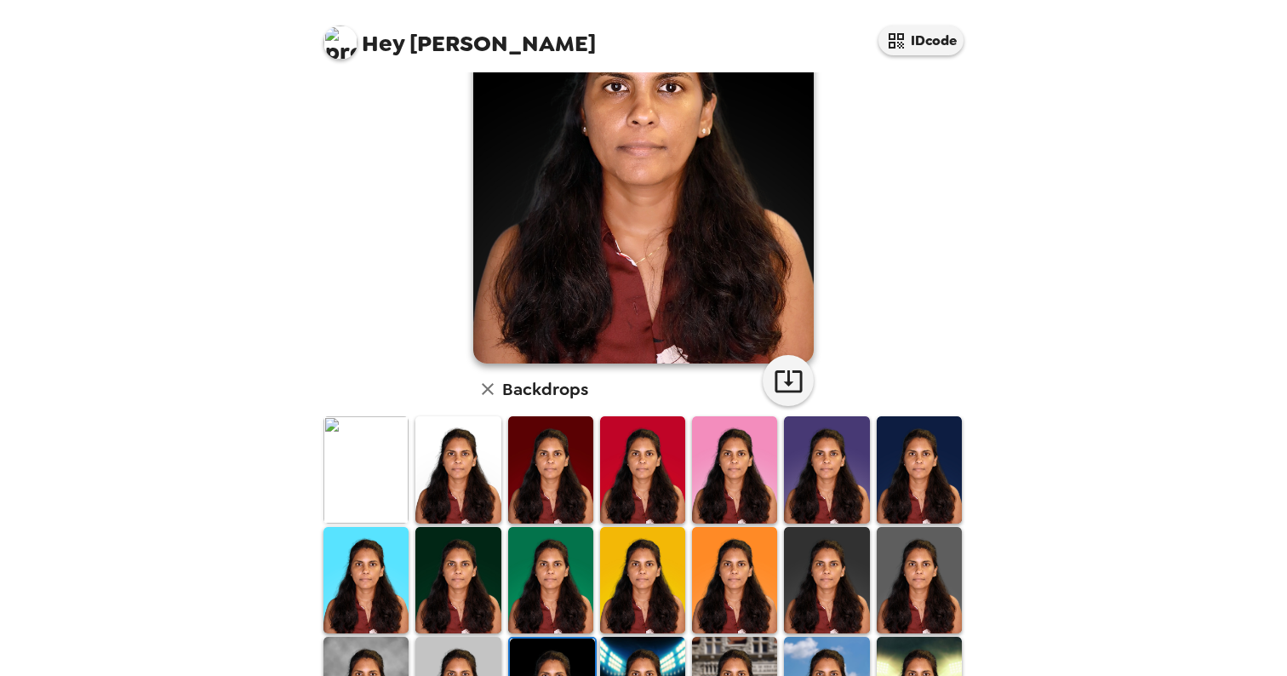
scroll to position [244, 0]
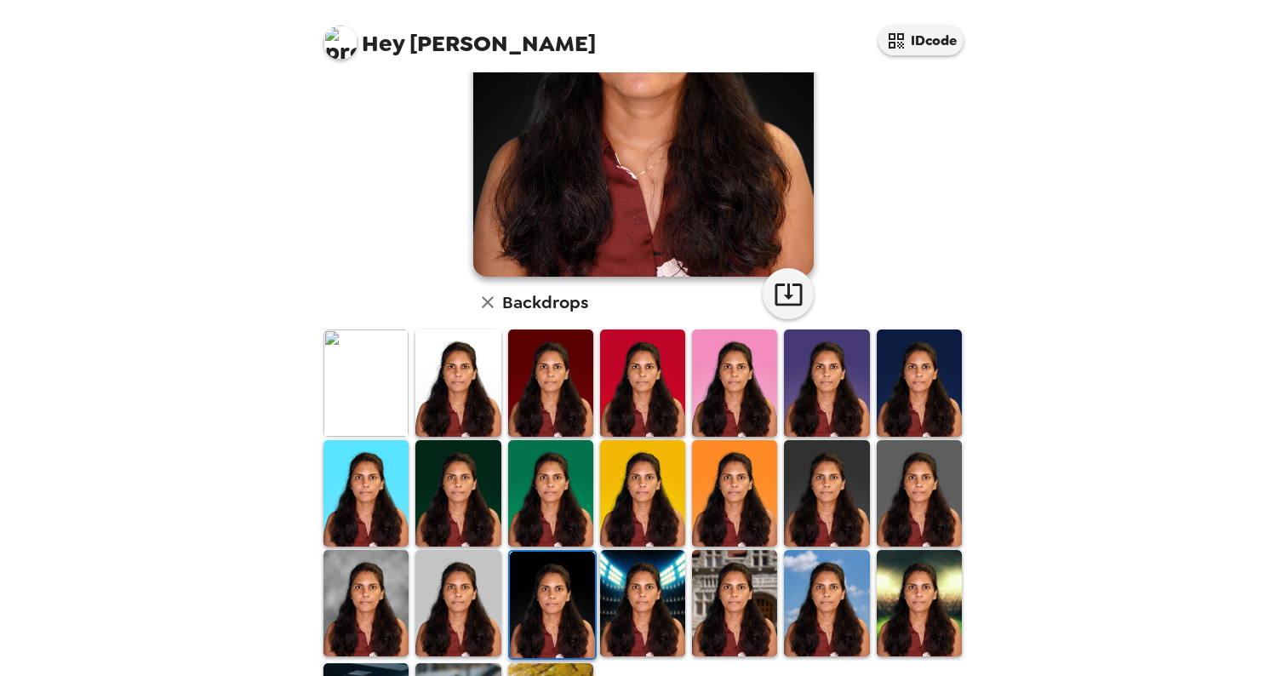
click at [365, 610] on img at bounding box center [366, 603] width 85 height 106
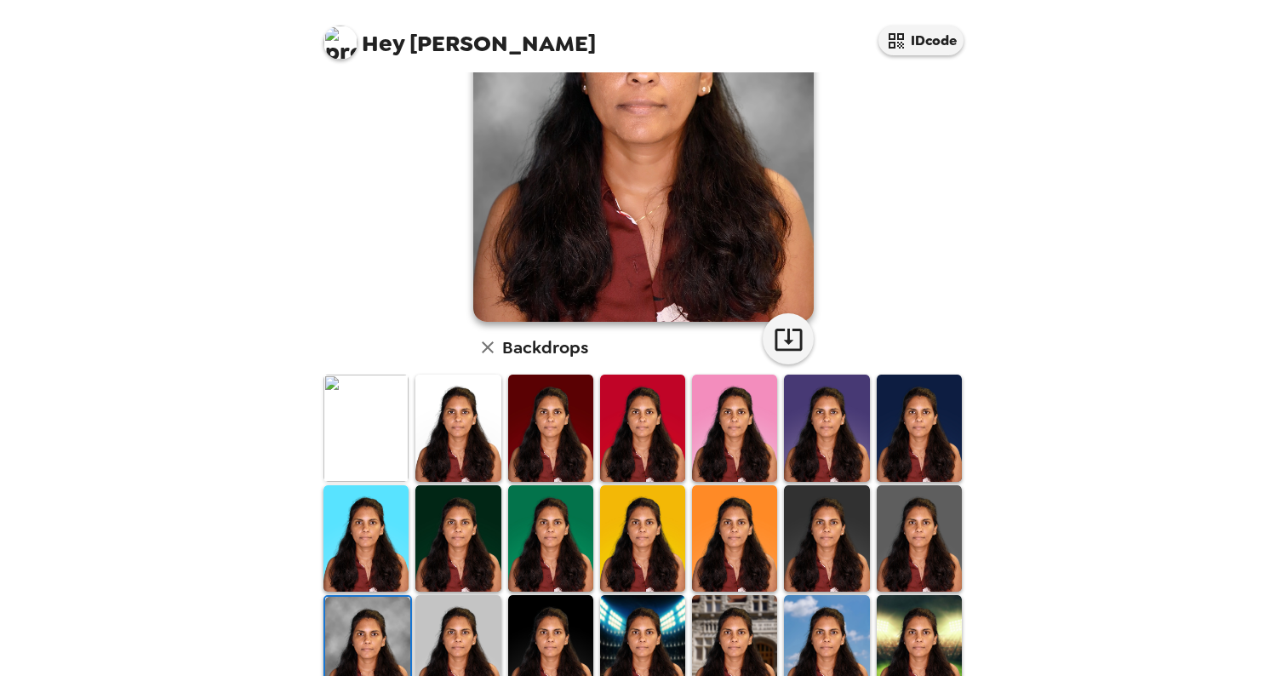
scroll to position [366, 0]
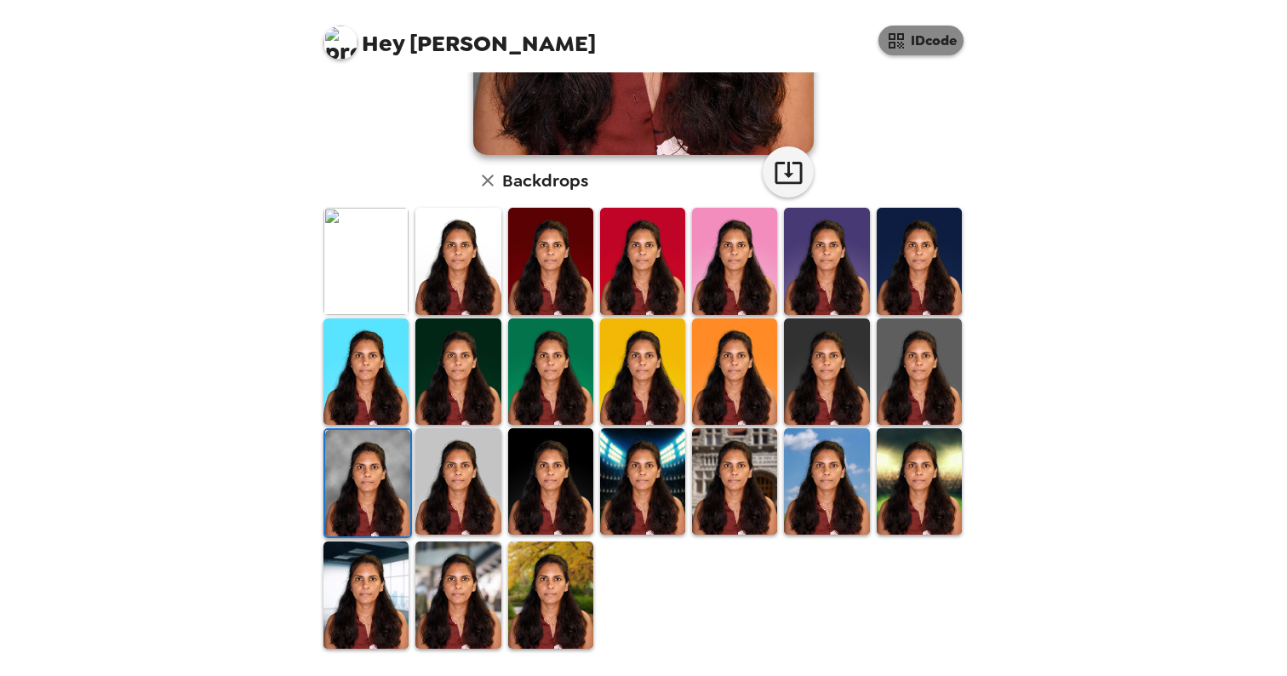
click at [902, 45] on icon "button" at bounding box center [896, 41] width 20 height 20
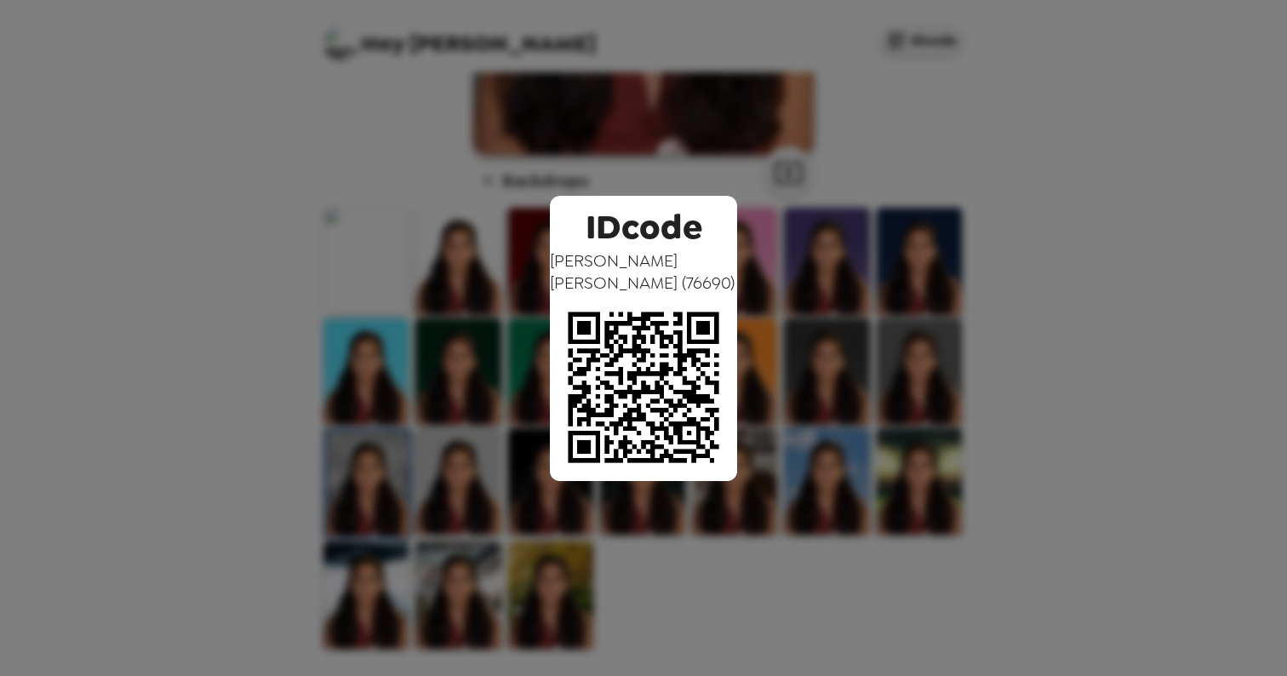
click at [795, 159] on div "IDcode Sweta Kalakuntla ( 76690 )" at bounding box center [643, 338] width 1287 height 676
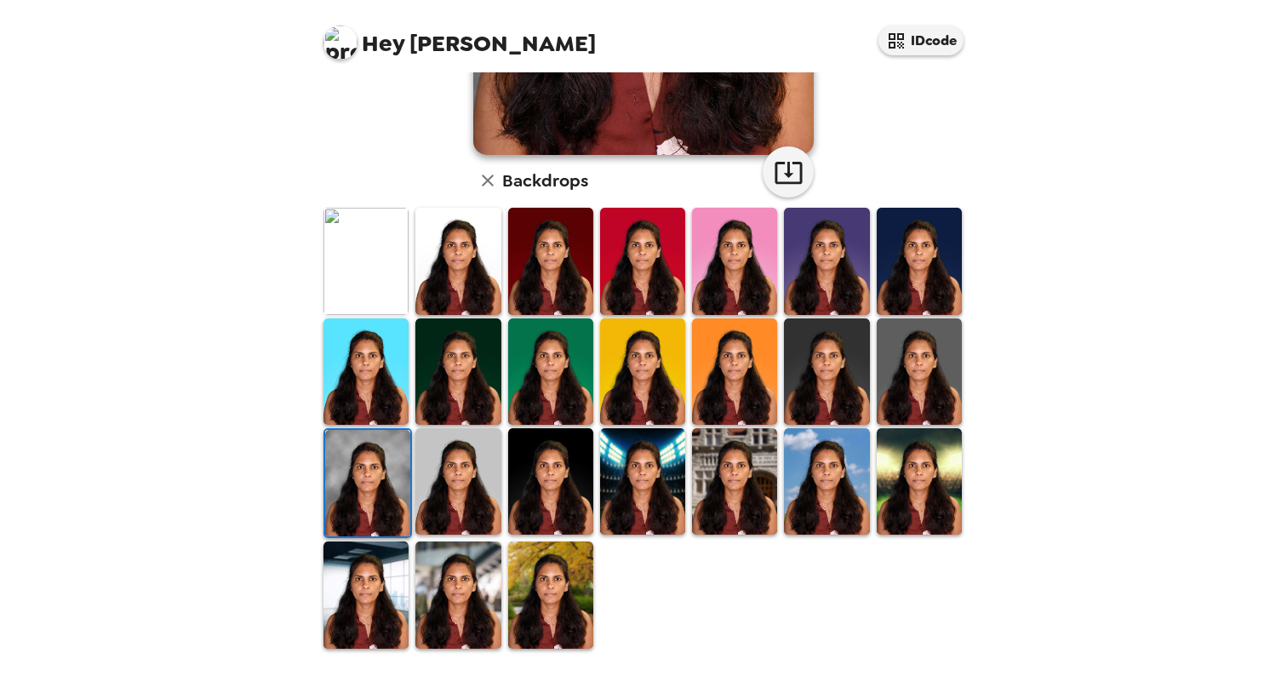
click at [732, 507] on img at bounding box center [734, 481] width 85 height 106
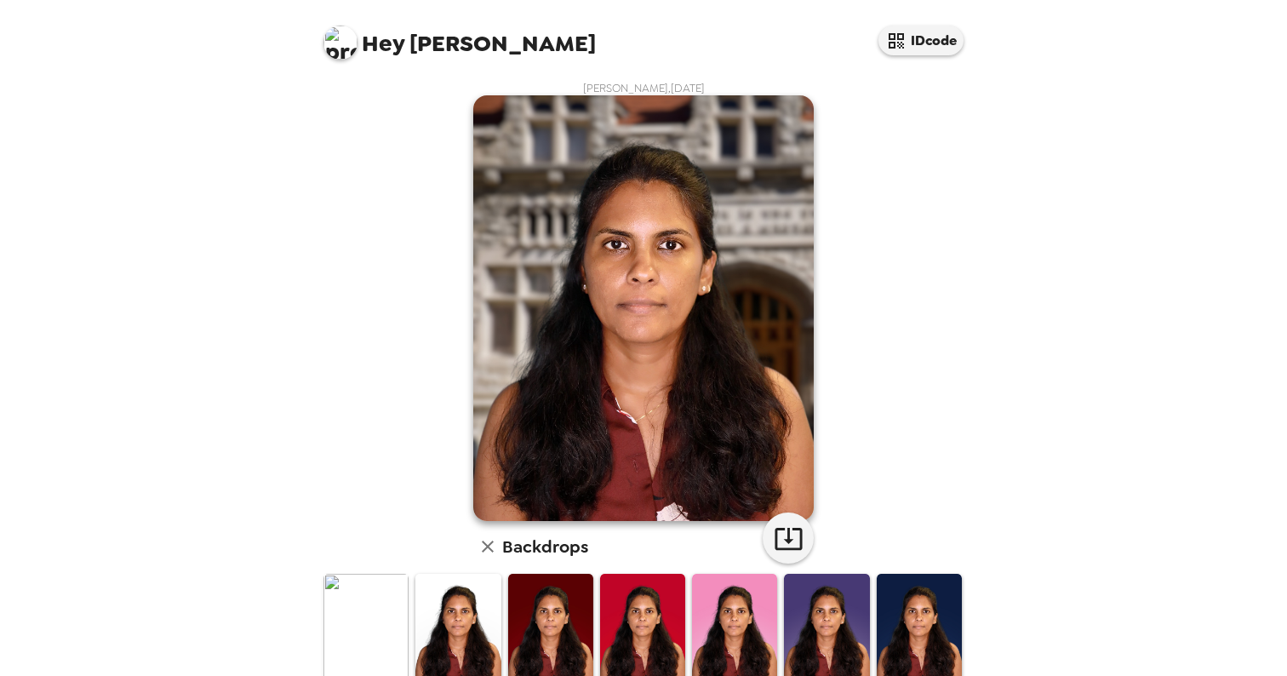
scroll to position [366, 0]
